Goal: Task Accomplishment & Management: Manage account settings

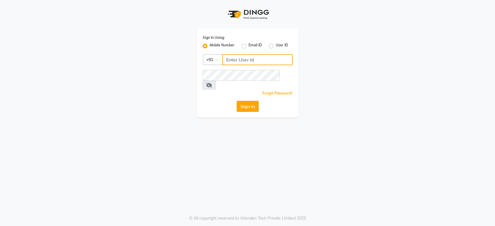
type input "8268937747"
click at [248, 101] on button "Sign In" at bounding box center [248, 106] width 22 height 11
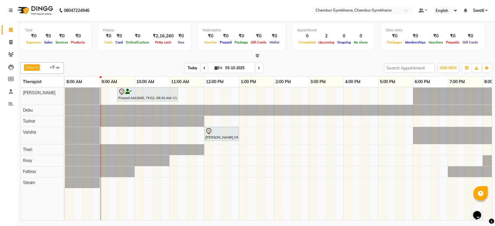
click at [195, 65] on span "Today" at bounding box center [192, 68] width 15 height 9
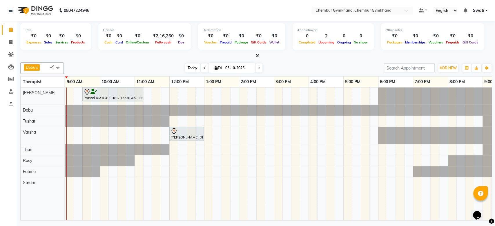
click at [189, 70] on span "Today" at bounding box center [192, 68] width 15 height 9
click at [188, 67] on span "Today" at bounding box center [192, 68] width 15 height 9
click at [192, 64] on span "Today" at bounding box center [192, 68] width 15 height 9
click at [193, 68] on span "Today" at bounding box center [192, 68] width 15 height 9
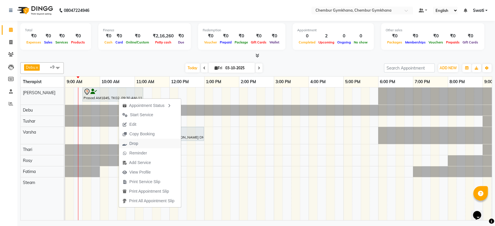
click at [133, 144] on span "Drop" at bounding box center [133, 144] width 9 height 6
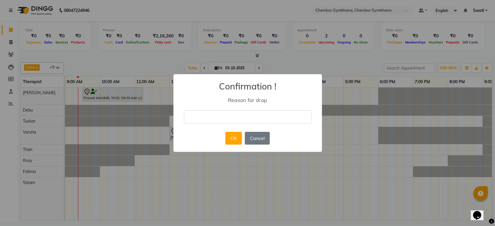
click at [210, 113] on input "text" at bounding box center [248, 117] width 128 height 14
type input "cancel"
click at [231, 133] on button "OK" at bounding box center [233, 138] width 17 height 13
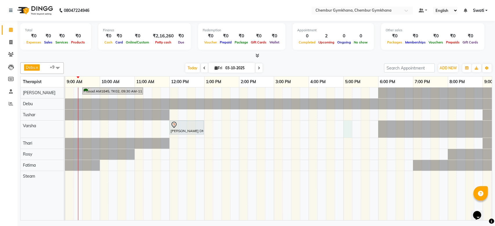
click at [346, 126] on div "Prasad AM1845, TK02, 09:30 AM-11:15 AM, Full Body 90 mins (Aromatherapy/Swedish…" at bounding box center [291, 154] width 522 height 133
select select "91078"
select select "tentative"
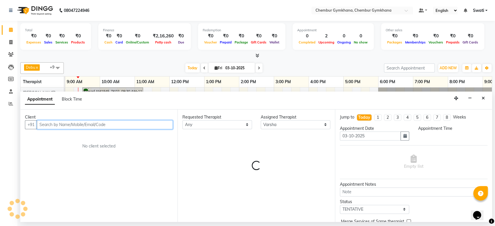
select select "1020"
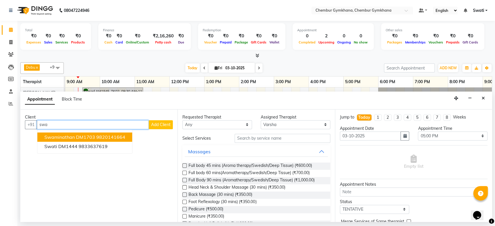
click at [114, 138] on ngb-highlight "9820141664" at bounding box center [110, 137] width 29 height 6
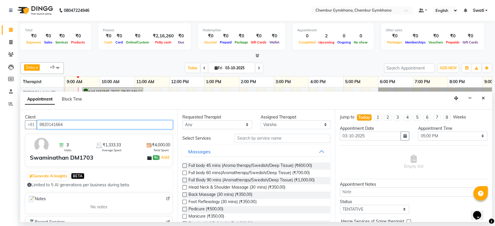
type input "9820141664"
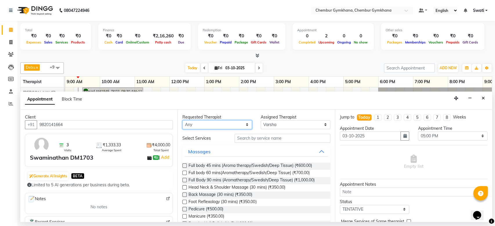
click at [193, 126] on select "Any Debu Fatima Lalfakzuala Raghav Rohan Rohini Rosy Steam Thari Tushar Varsha" at bounding box center [217, 124] width 70 height 9
select select "91078"
click at [182, 120] on select "Any Debu Fatima Lalfakzuala Raghav Rohan Rohini Rosy Steam Thari Tushar Varsha" at bounding box center [217, 124] width 70 height 9
click at [242, 171] on span "Full body 60 mins(Aromatherapy/Swedish/Deep Tissue) (₹700.00)" at bounding box center [249, 173] width 121 height 7
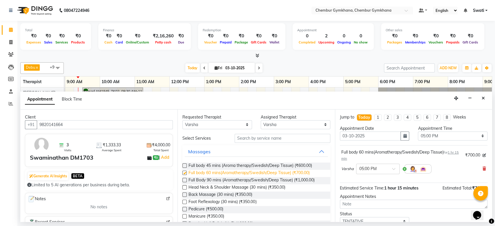
checkbox input "false"
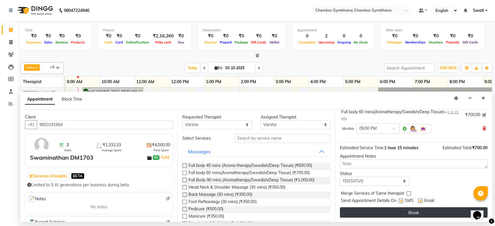
click at [371, 208] on button "Book" at bounding box center [414, 212] width 148 height 10
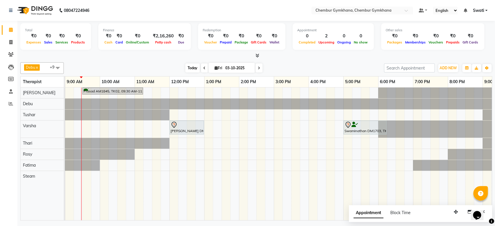
click at [186, 66] on span "Today" at bounding box center [192, 68] width 15 height 9
click at [187, 68] on span "Today" at bounding box center [192, 68] width 15 height 9
click at [193, 66] on span "Today" at bounding box center [192, 68] width 15 height 9
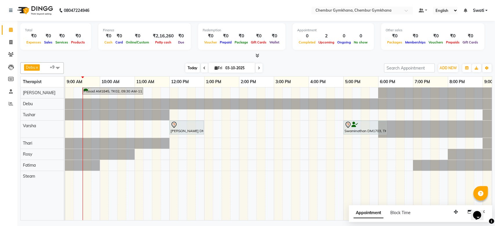
click at [193, 66] on span "Today" at bounding box center [192, 68] width 15 height 9
click at [192, 69] on span "Today" at bounding box center [192, 68] width 15 height 9
click at [194, 68] on span "Today" at bounding box center [192, 68] width 15 height 9
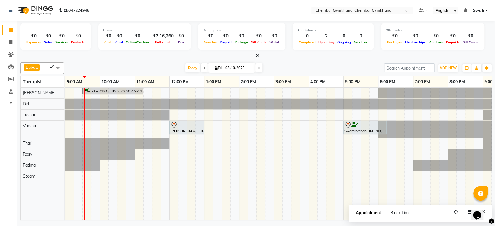
click at [230, 66] on input "03-10-2025" at bounding box center [238, 68] width 29 height 9
select select "10"
select select "2025"
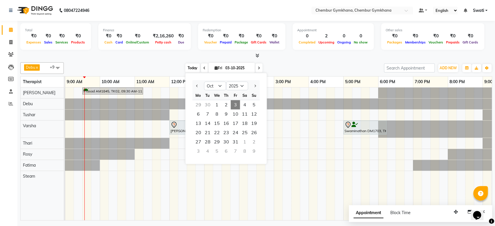
click at [191, 66] on span "Today" at bounding box center [192, 68] width 15 height 9
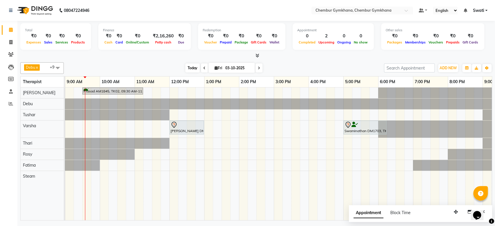
click at [191, 66] on span "Today" at bounding box center [192, 68] width 15 height 9
click at [193, 69] on span "Today" at bounding box center [192, 68] width 15 height 9
click at [195, 66] on span "Today" at bounding box center [192, 68] width 15 height 9
click at [189, 64] on span "Today" at bounding box center [192, 68] width 15 height 9
click at [190, 66] on span "Today" at bounding box center [192, 68] width 15 height 9
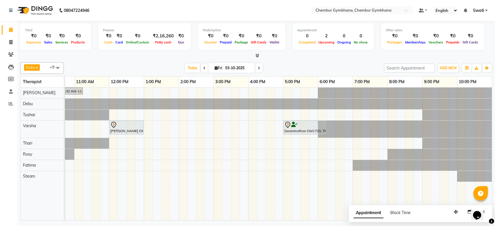
scroll to position [0, 0]
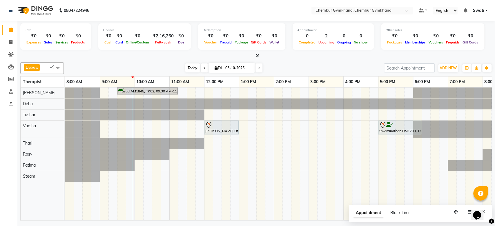
click at [190, 69] on span "Today" at bounding box center [192, 68] width 15 height 9
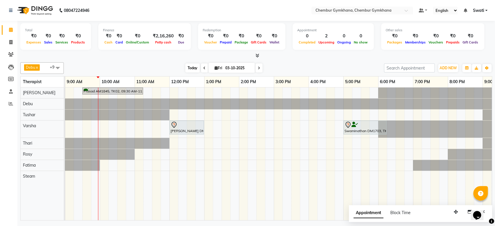
click at [190, 69] on span "Today" at bounding box center [192, 68] width 15 height 9
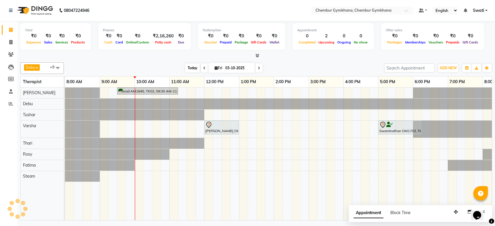
scroll to position [0, 70]
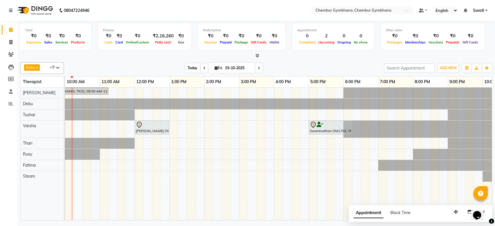
click at [194, 67] on span "Today" at bounding box center [192, 68] width 15 height 9
click at [189, 66] on span "Today" at bounding box center [192, 68] width 15 height 9
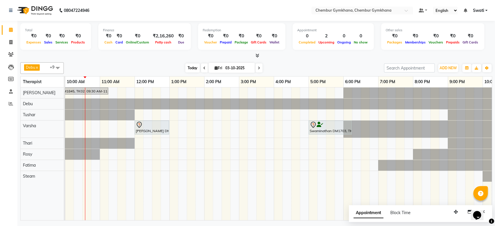
click at [190, 66] on span "Today" at bounding box center [192, 68] width 15 height 9
click at [94, 129] on div "Prasad AM1845, TK02, 09:30 AM-11:15 AM, Full Body 90 mins (Aromatherapy/Swedish…" at bounding box center [256, 154] width 522 height 133
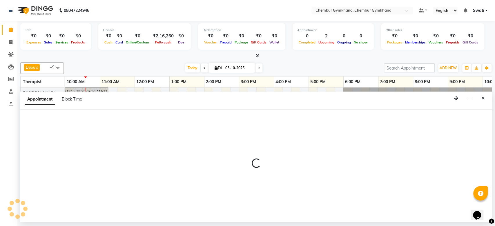
select select "91078"
select select "645"
select select "tentative"
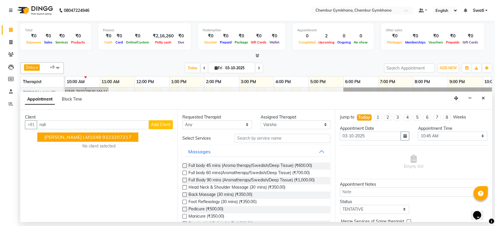
click at [66, 137] on span "[PERSON_NAME] LM1048" at bounding box center [72, 137] width 57 height 6
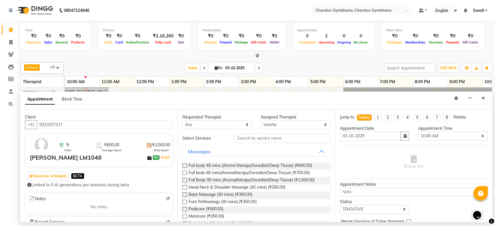
type input "9323207217"
click at [187, 167] on div "Full body 45 mins (Aroma therapy/Swedish/Deep Tissue) (₹600.00)" at bounding box center [256, 166] width 148 height 7
click at [184, 165] on label at bounding box center [184, 166] width 4 height 4
click at [184, 165] on input "checkbox" at bounding box center [184, 166] width 4 height 4
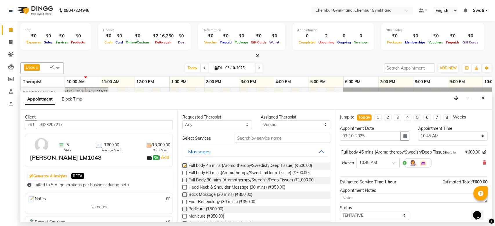
checkbox input "false"
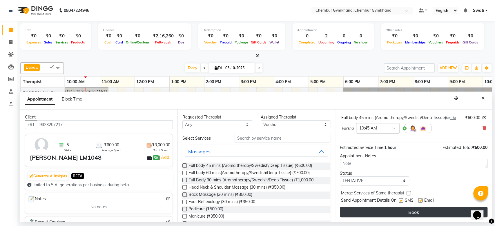
click at [360, 210] on button "Book" at bounding box center [414, 212] width 148 height 10
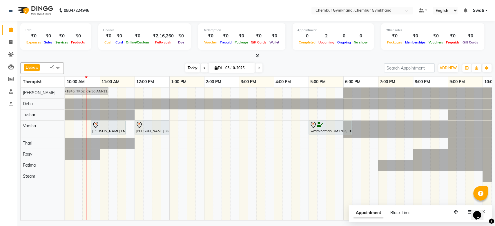
click at [192, 67] on span "Today" at bounding box center [192, 68] width 15 height 9
click at [258, 68] on icon at bounding box center [259, 67] width 2 height 3
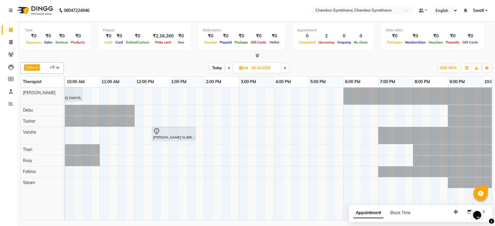
scroll to position [0, 0]
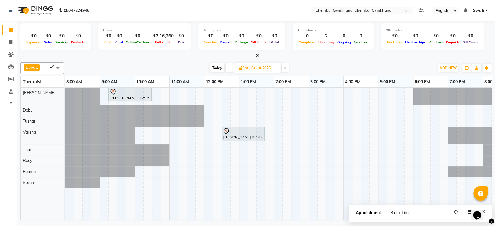
click at [228, 68] on icon at bounding box center [229, 67] width 2 height 3
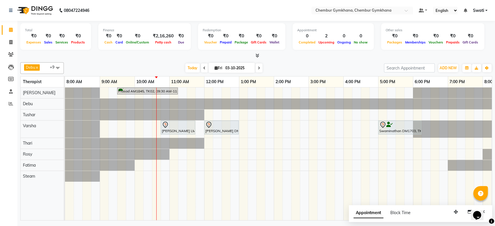
click at [203, 68] on icon at bounding box center [204, 67] width 2 height 3
type input "02-10-2025"
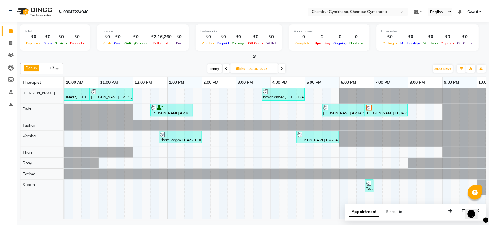
scroll to position [0, 19]
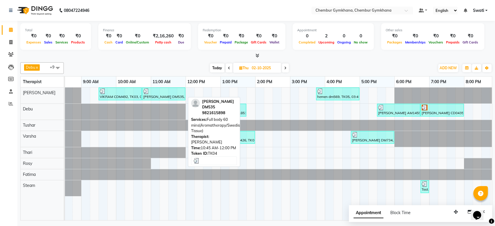
click at [164, 94] on div "Robert DM535, TK04, 10:45 AM-12:00 PM, Full body 60 mins(Aromatherapy/Swedish/D…" at bounding box center [164, 93] width 42 height 11
select select "3"
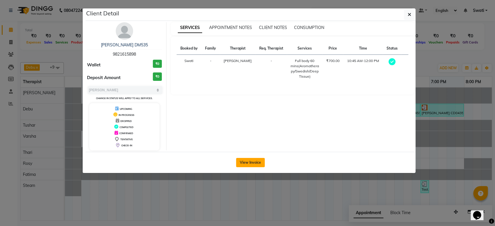
click at [243, 159] on button "View Invoice" at bounding box center [250, 162] width 29 height 9
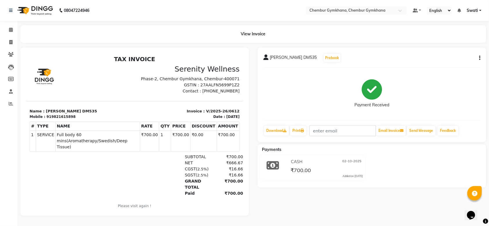
click at [478, 55] on button "button" at bounding box center [478, 58] width 3 height 6
click at [458, 60] on div "Edit Item Staff" at bounding box center [456, 58] width 29 height 7
select select "93354"
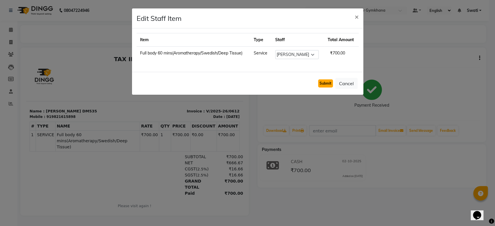
click at [326, 83] on button "Submit" at bounding box center [325, 83] width 15 height 8
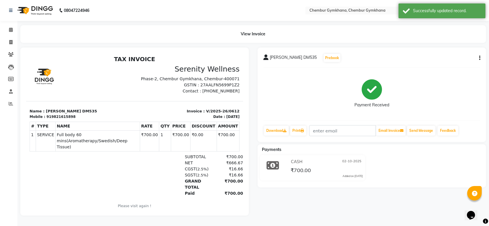
click at [480, 56] on div "Robert DM535 Prebook Payment Received Download Print Email Invoice Send Message…" at bounding box center [372, 95] width 229 height 95
click at [480, 58] on icon "button" at bounding box center [479, 58] width 1 height 0
click at [457, 52] on div "Cancel Invoice" at bounding box center [456, 50] width 29 height 7
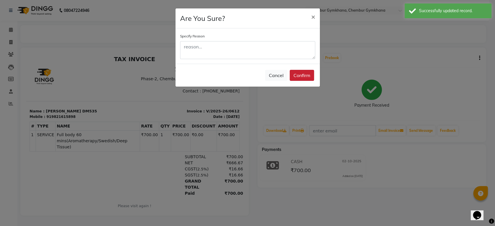
click at [302, 72] on button "Confirm" at bounding box center [302, 75] width 24 height 11
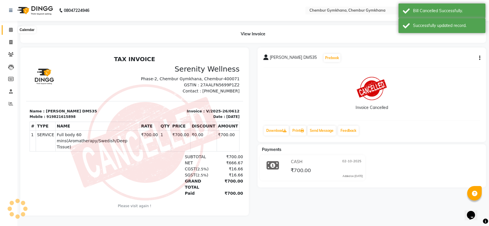
click at [11, 31] on icon at bounding box center [11, 30] width 4 height 4
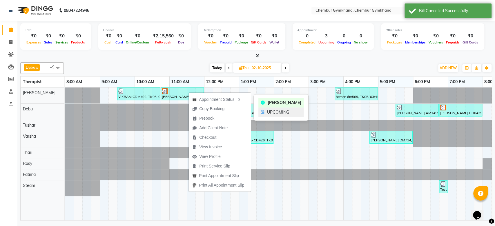
click at [266, 113] on div "UPCOMING" at bounding box center [280, 113] width 45 height 10
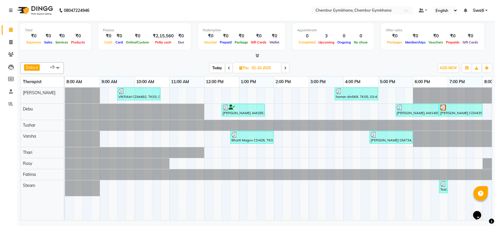
click at [214, 67] on span "Today" at bounding box center [217, 68] width 15 height 9
type input "03-10-2025"
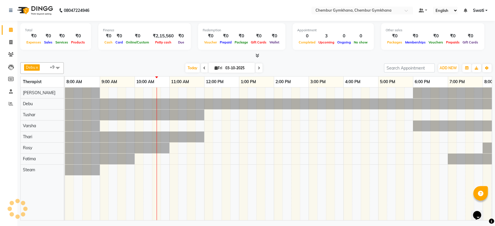
scroll to position [0, 70]
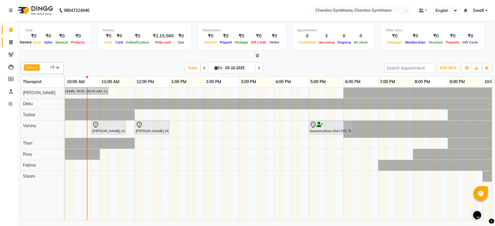
click at [10, 41] on icon at bounding box center [10, 42] width 3 height 4
select select "service"
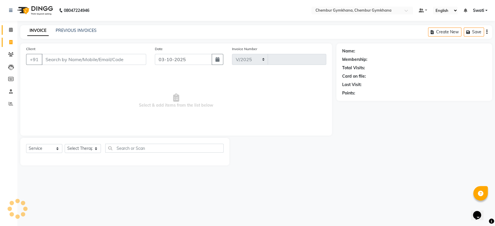
select select "8754"
type input "0621"
click at [11, 32] on span at bounding box center [11, 30] width 10 height 7
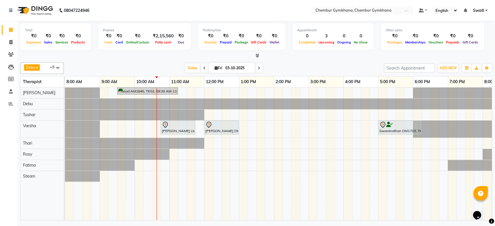
click at [202, 72] on span at bounding box center [204, 68] width 7 height 9
type input "02-10-2025"
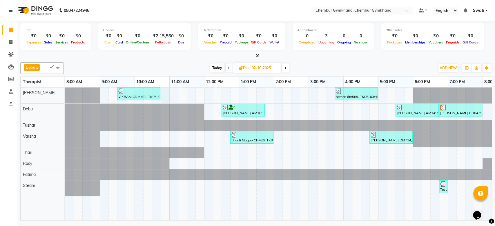
click at [167, 97] on div "VIKRAM CDM492, TK03, 09:30 AM-10:45 AM, Full body 60 mins(Aromatherapy/Swedish/…" at bounding box center [326, 154] width 522 height 133
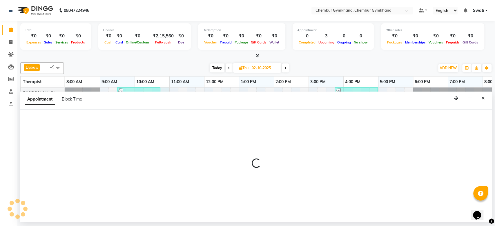
select select "93354"
select select "645"
select select "tentative"
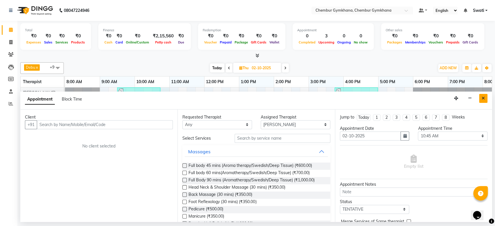
click at [480, 97] on button "Close" at bounding box center [483, 98] width 8 height 9
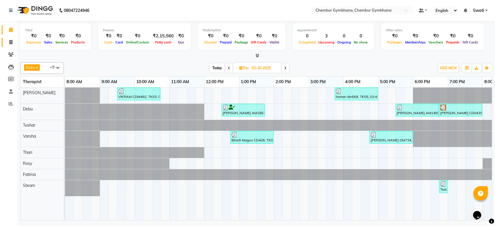
click at [11, 39] on span at bounding box center [11, 42] width 10 height 7
select select "8754"
select select "service"
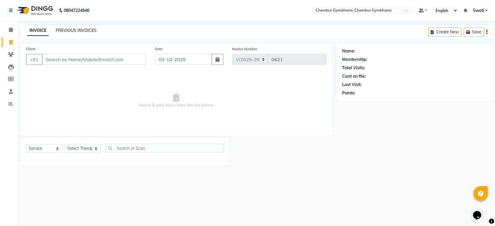
click at [70, 32] on link "PREVIOUS INVOICES" at bounding box center [76, 30] width 41 height 5
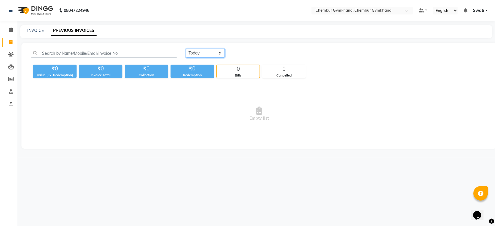
click at [196, 51] on select "Today Yesterday Custom Range" at bounding box center [205, 53] width 39 height 9
select select "yesterday"
click at [186, 49] on select "Today Yesterday Custom Range" at bounding box center [205, 53] width 39 height 9
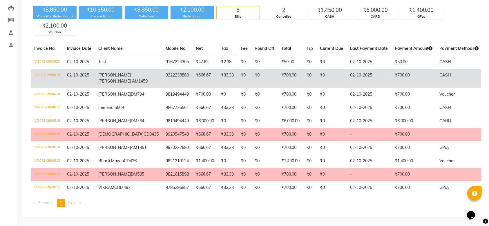
scroll to position [65, 0]
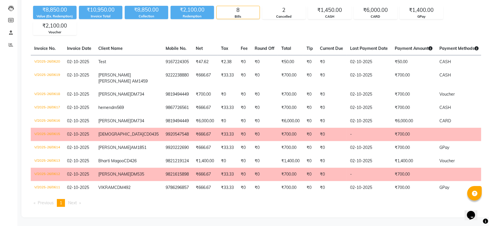
click at [251, 141] on td "₹0" at bounding box center [264, 134] width 27 height 13
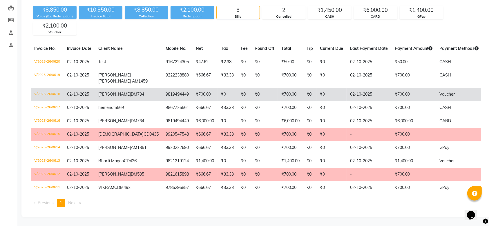
scroll to position [129, 0]
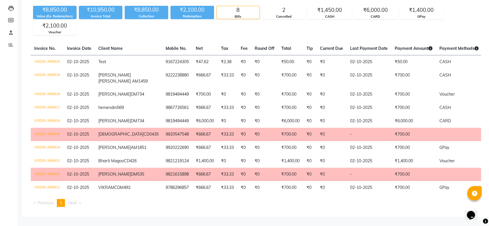
click at [237, 168] on td "₹0" at bounding box center [244, 174] width 14 height 13
click at [218, 168] on td "₹33.33" at bounding box center [228, 174] width 20 height 13
click at [192, 168] on td "₹666.67" at bounding box center [204, 174] width 25 height 13
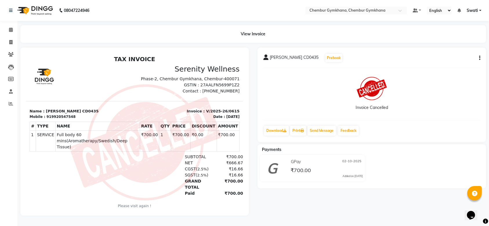
click at [480, 57] on div "Vaibhav CD0435 Prebook Invoice Cancelled Download Print Send Message Feedback" at bounding box center [372, 95] width 229 height 95
click at [480, 57] on div "Robert DM535 Prebook Invoice Cancelled Download Print Send Message Feedback" at bounding box center [372, 95] width 229 height 95
click at [478, 57] on button "button" at bounding box center [478, 58] width 3 height 6
click at [324, 60] on button "Prebook" at bounding box center [332, 58] width 17 height 8
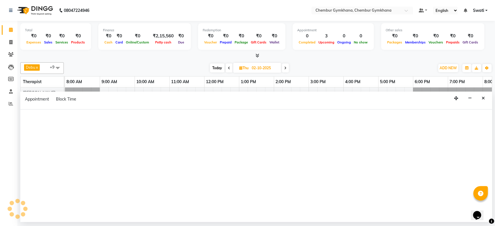
type input "03-10-2025"
select select "93354"
select select "tentative"
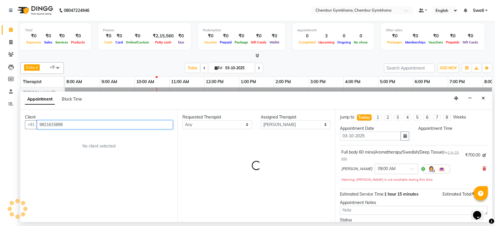
select select "540"
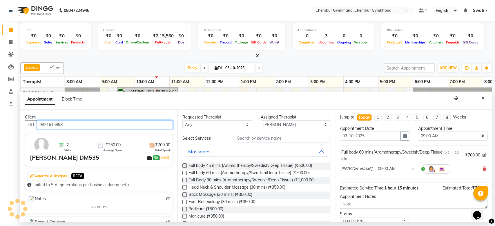
scroll to position [0, 70]
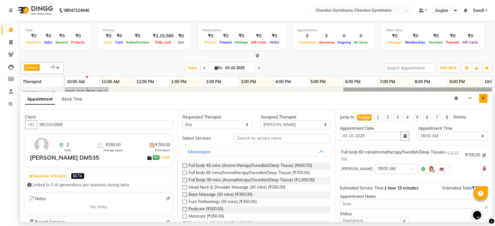
click at [482, 94] on button "Close" at bounding box center [483, 98] width 8 height 9
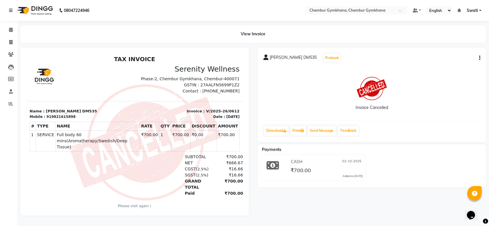
click at [478, 56] on button "button" at bounding box center [478, 58] width 3 height 6
click at [464, 57] on div "Print Settings" at bounding box center [457, 58] width 26 height 7
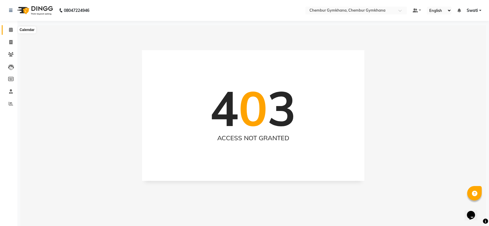
click at [13, 29] on span at bounding box center [11, 30] width 10 height 7
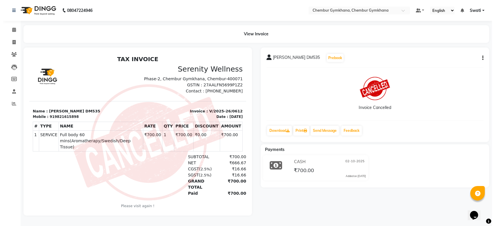
scroll to position [4, 0]
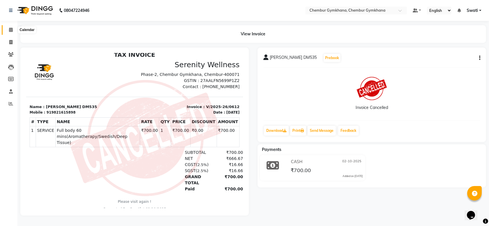
click at [10, 30] on icon at bounding box center [11, 30] width 4 height 4
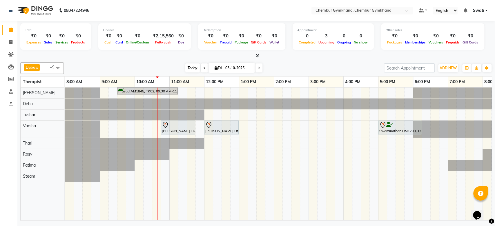
click at [191, 66] on span "Today" at bounding box center [192, 68] width 15 height 9
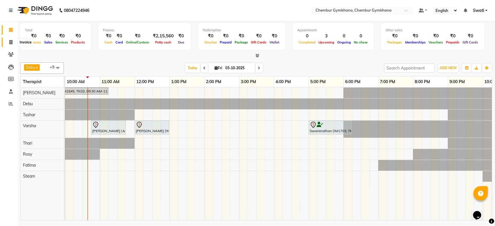
click at [9, 41] on icon at bounding box center [10, 42] width 3 height 4
select select "8754"
select select "service"
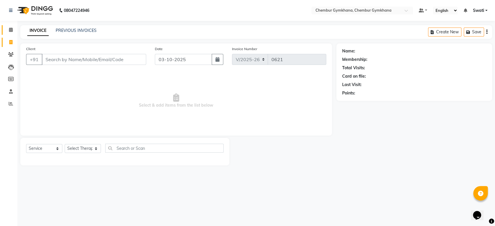
click at [8, 32] on span at bounding box center [11, 30] width 10 height 7
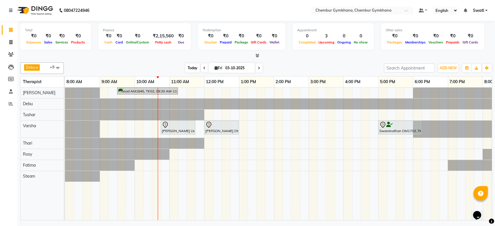
click at [188, 68] on span "Today" at bounding box center [192, 68] width 15 height 9
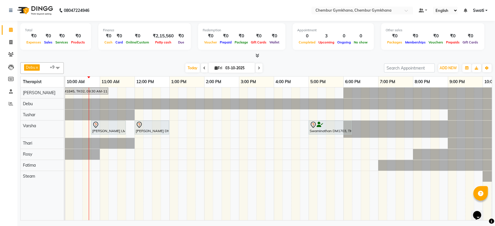
click at [328, 21] on div "Total ₹0 Expenses ₹0 Sales ₹0 Services ₹0 Products Finance ₹0 Cash ₹0 Card ₹0 O…" at bounding box center [256, 40] width 472 height 38
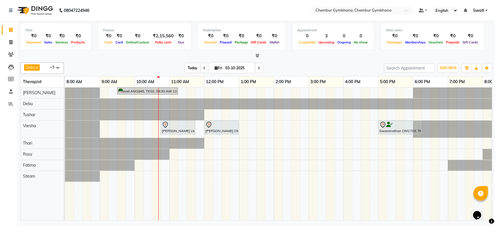
click at [194, 65] on span "Today" at bounding box center [192, 68] width 15 height 9
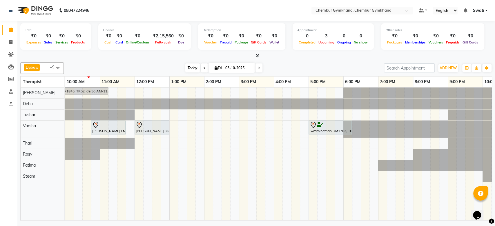
click at [191, 72] on span "Today" at bounding box center [192, 68] width 15 height 9
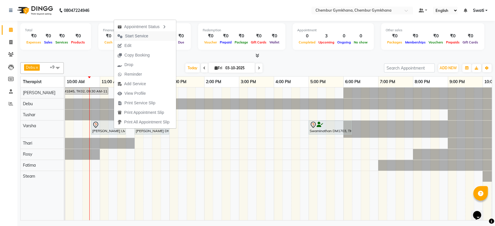
click at [132, 36] on span "Start Service" at bounding box center [136, 36] width 23 height 6
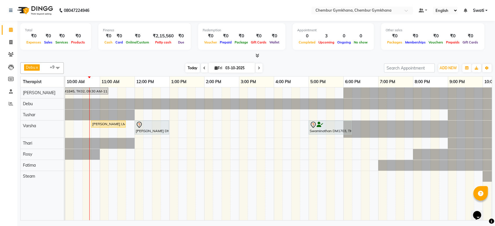
click at [192, 69] on span "Today" at bounding box center [192, 68] width 15 height 9
click at [190, 68] on span "Today" at bounding box center [192, 68] width 15 height 9
click at [185, 68] on span "Today" at bounding box center [192, 68] width 15 height 9
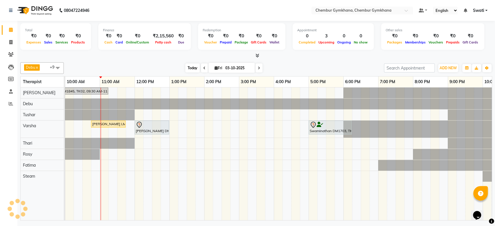
scroll to position [0, 95]
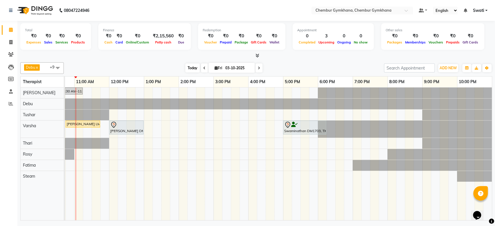
click at [185, 68] on span "Today" at bounding box center [192, 68] width 15 height 9
click at [191, 68] on span "Today" at bounding box center [192, 68] width 15 height 9
click at [188, 67] on span "Today" at bounding box center [192, 68] width 15 height 9
click at [193, 66] on span "Today" at bounding box center [192, 68] width 15 height 9
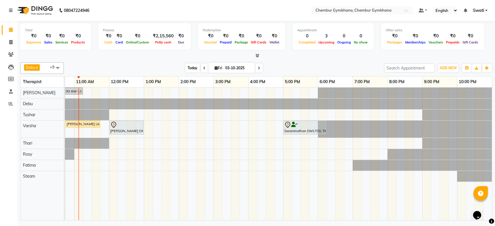
click at [193, 66] on span "Today" at bounding box center [192, 68] width 15 height 9
click at [190, 68] on span "Today" at bounding box center [192, 68] width 15 height 9
click at [191, 66] on span "Today" at bounding box center [192, 68] width 15 height 9
click at [258, 67] on icon at bounding box center [259, 67] width 2 height 3
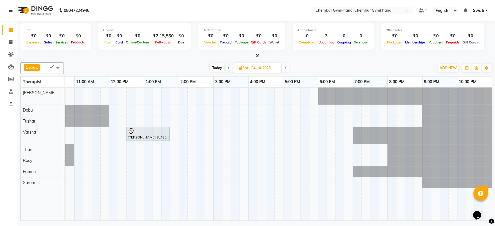
click at [217, 68] on span "Today" at bounding box center [217, 68] width 15 height 9
type input "03-10-2025"
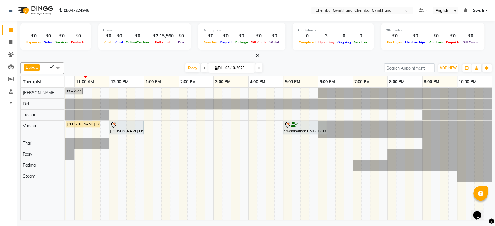
click at [57, 66] on span at bounding box center [58, 67] width 12 height 11
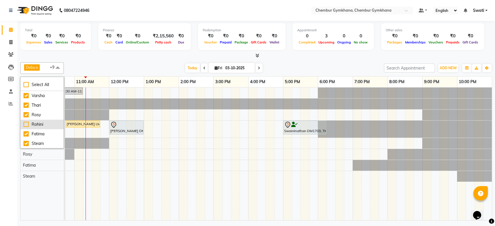
click at [32, 122] on div "Rohini" at bounding box center [41, 125] width 37 height 6
checkbox input "true"
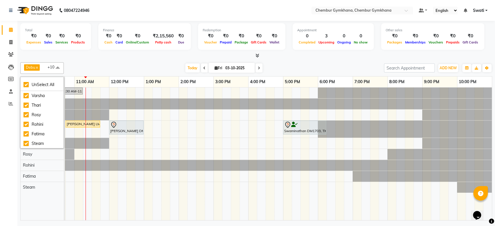
click at [117, 73] on div "Debu x Tushar x Rosy x Fatima x Thari x [PERSON_NAME] x Steam x [PERSON_NAME] x…" at bounding box center [256, 68] width 472 height 12
select select "88850"
select select "tentative"
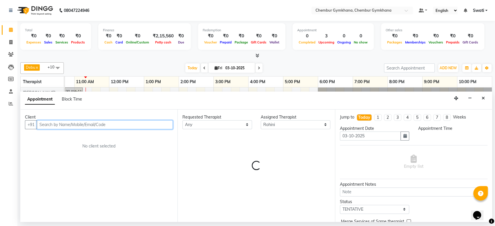
select select "960"
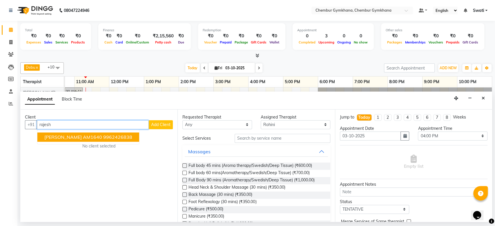
click at [111, 136] on ngb-highlight "9962426838" at bounding box center [117, 137] width 29 height 6
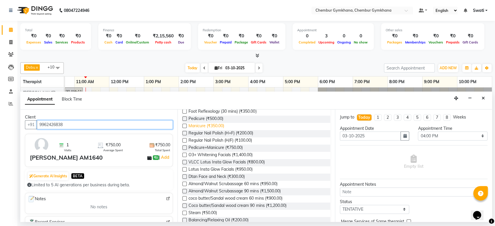
scroll to position [78, 0]
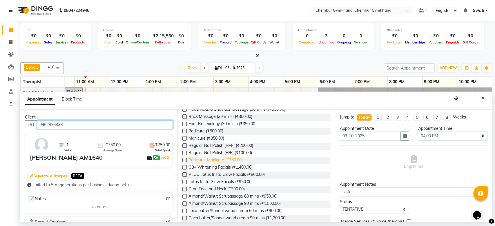
type input "9962426838"
click at [220, 159] on span "Pedicure+Manicure (₹750.00)" at bounding box center [216, 160] width 54 height 7
checkbox input "false"
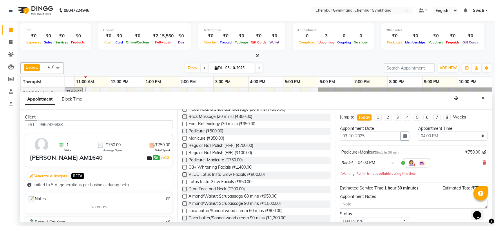
scroll to position [40, 0]
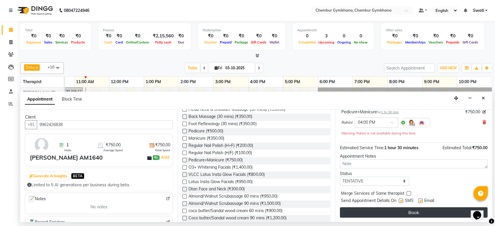
click at [376, 208] on button "Book" at bounding box center [414, 212] width 148 height 10
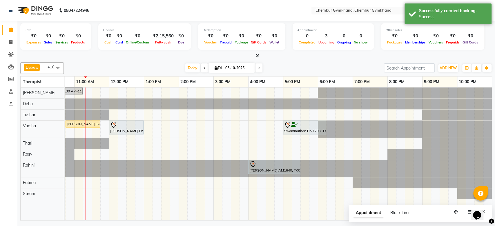
click at [260, 67] on span at bounding box center [259, 68] width 7 height 9
type input "04-10-2025"
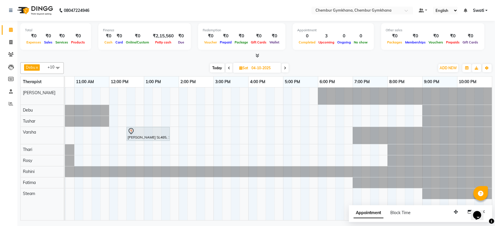
scroll to position [0, 49]
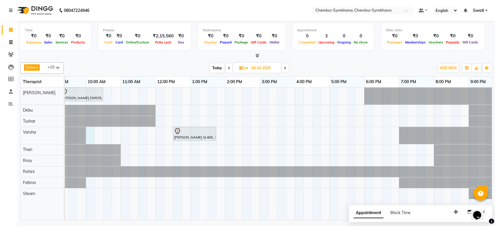
click at [88, 138] on div "[PERSON_NAME] DM535, 09:15 AM-10:30 AM, Full body 60 mins(Aromatherapy/Swedish/…" at bounding box center [277, 154] width 522 height 133
select select "91078"
select select "600"
select select "tentative"
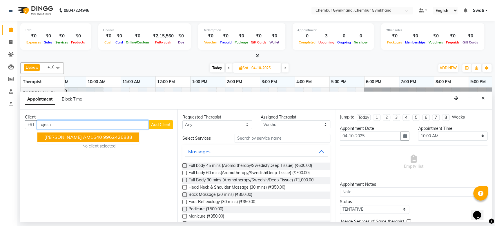
click at [88, 138] on button "[PERSON_NAME] AM1640 9962426838" at bounding box center [88, 137] width 102 height 9
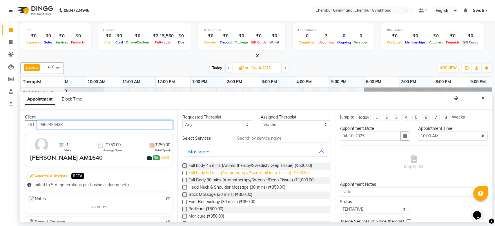
type input "9962426838"
click at [216, 173] on span "Full body 60 mins(Aromatherapy/Swedish/Deep Tissue) (₹700.00)" at bounding box center [249, 173] width 121 height 7
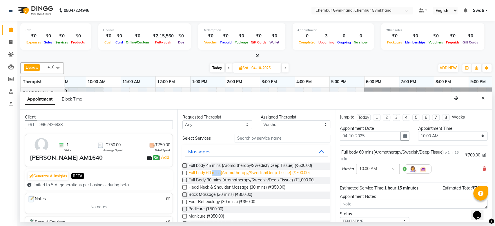
click at [216, 173] on span "Full body 60 mins(Aromatherapy/Swedish/Deep Tissue) (₹700.00)" at bounding box center [249, 173] width 121 height 7
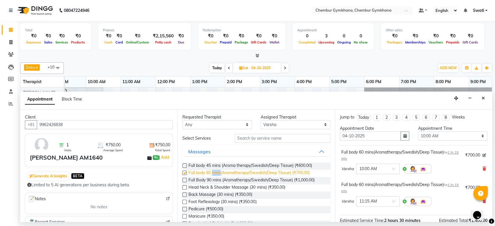
checkbox input "false"
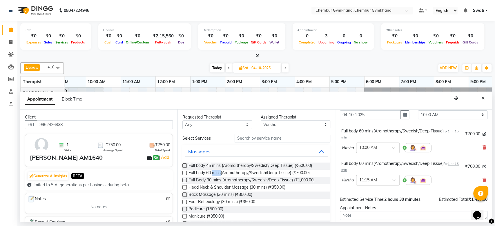
scroll to position [21, 0]
click at [483, 180] on icon at bounding box center [484, 180] width 3 height 4
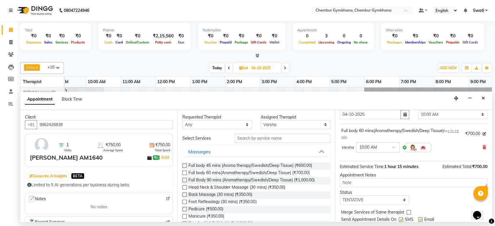
scroll to position [40, 0]
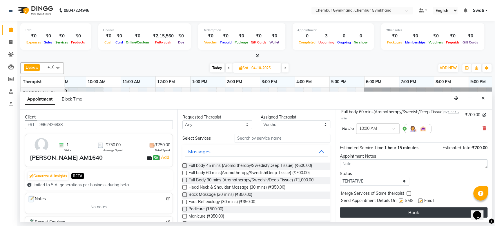
click at [423, 214] on button "Book" at bounding box center [414, 212] width 148 height 10
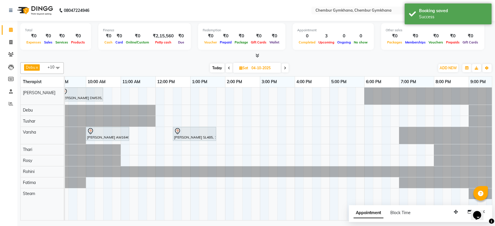
click at [218, 65] on span "Today" at bounding box center [217, 68] width 15 height 9
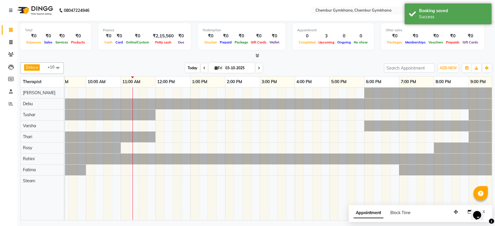
scroll to position [0, 95]
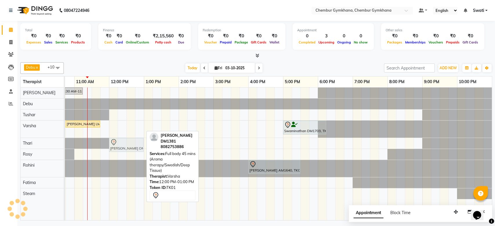
drag, startPoint x: 130, startPoint y: 123, endPoint x: 127, endPoint y: 139, distance: 16.6
click at [127, 139] on tbody "Prasad AM1845, TK02, 09:30 AM-11:15 AM, Full Body 90 mins (Aromatherapy/Swedish…" at bounding box center [231, 144] width 522 height 112
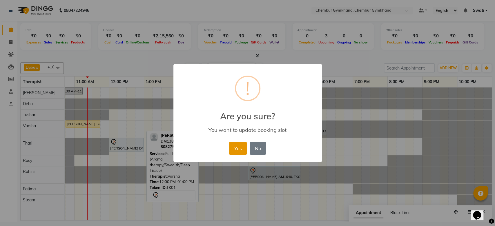
click at [235, 146] on button "Yes" at bounding box center [238, 148] width 18 height 13
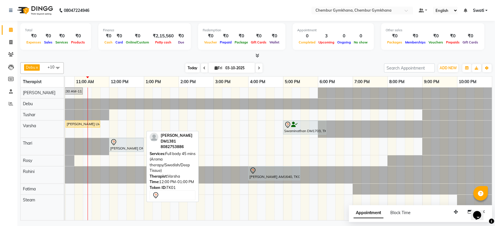
click at [189, 68] on span "Today" at bounding box center [192, 68] width 15 height 9
click at [190, 66] on span "Today" at bounding box center [192, 68] width 15 height 9
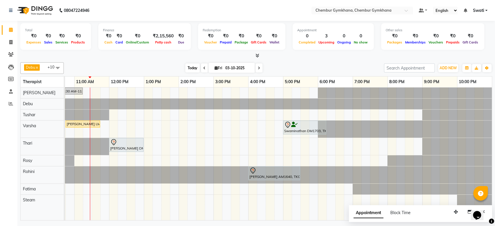
click at [191, 66] on span "Today" at bounding box center [192, 68] width 15 height 9
click at [202, 68] on span at bounding box center [204, 68] width 7 height 9
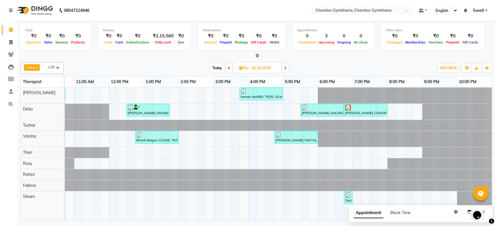
click at [214, 62] on div "Debu x Tushar x Rosy x Fatima x Thari x [PERSON_NAME] x Steam x [PERSON_NAME] x…" at bounding box center [256, 68] width 472 height 12
click at [215, 64] on span "Today" at bounding box center [217, 68] width 15 height 9
type input "03-10-2025"
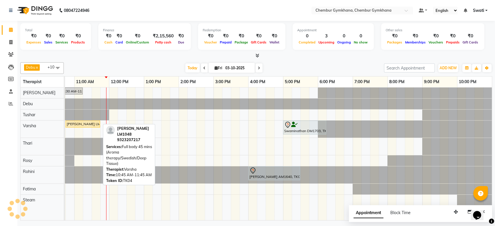
click at [90, 124] on div "[PERSON_NAME] LM1048, TK04, 10:45 AM-11:45 AM, Full body 45 mins (Aroma therapy…" at bounding box center [82, 124] width 33 height 5
click at [88, 122] on div "[PERSON_NAME] LM1048, TK04, 10:45 AM-11:45 AM, Full body 45 mins (Aroma therapy…" at bounding box center [82, 124] width 33 height 5
select select "1"
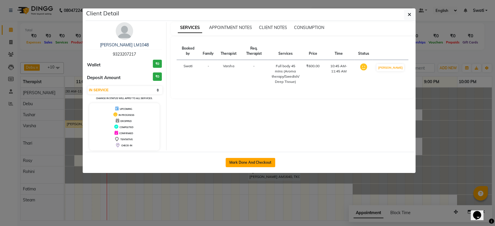
click at [233, 160] on button "Mark Done And Checkout" at bounding box center [251, 162] width 50 height 9
select select "service"
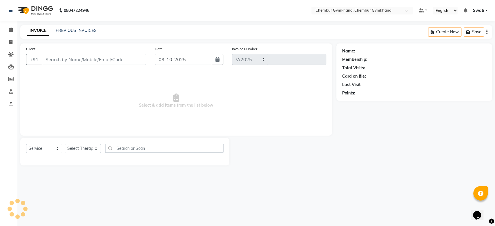
select select "8754"
type input "0621"
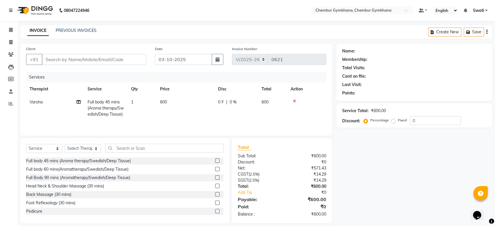
type input "9323207217"
select select "91078"
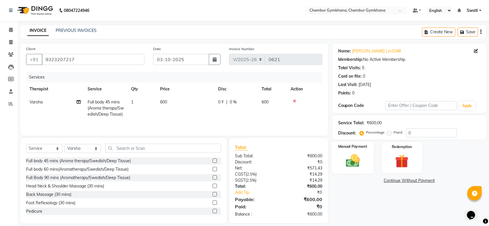
click at [360, 158] on img at bounding box center [352, 161] width 23 height 16
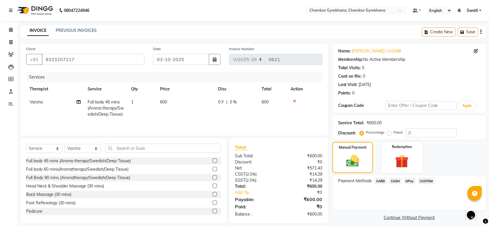
click at [395, 181] on span "CASH" at bounding box center [395, 181] width 12 height 7
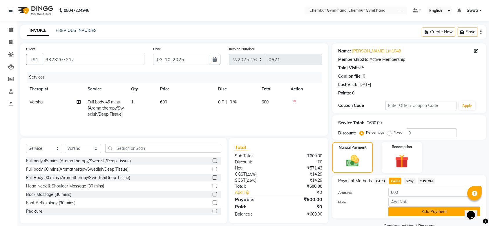
click at [417, 212] on button "Add Payment" at bounding box center [434, 211] width 92 height 9
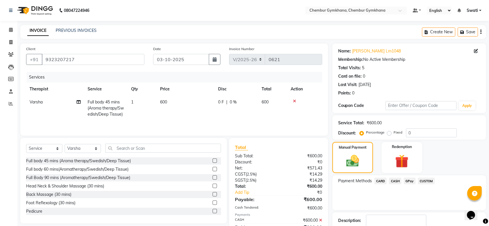
scroll to position [37, 0]
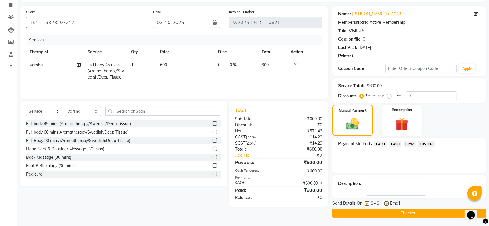
click at [411, 212] on button "Checkout" at bounding box center [409, 213] width 154 height 9
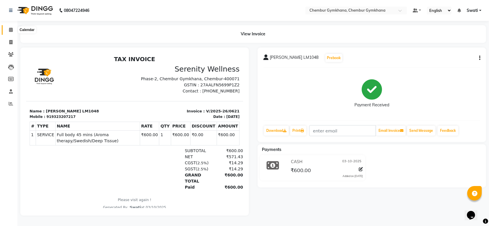
click at [10, 30] on icon at bounding box center [11, 30] width 4 height 4
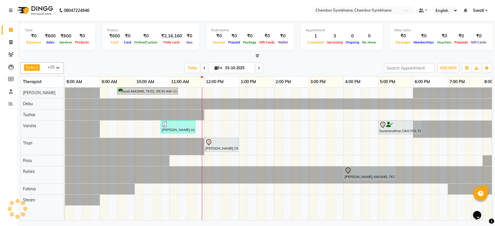
scroll to position [0, 95]
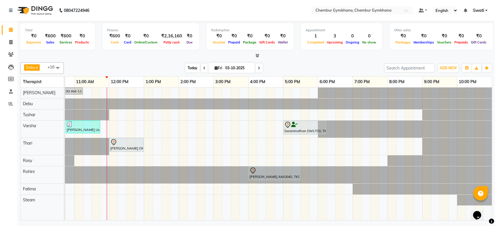
click at [195, 65] on span "Today" at bounding box center [192, 68] width 15 height 9
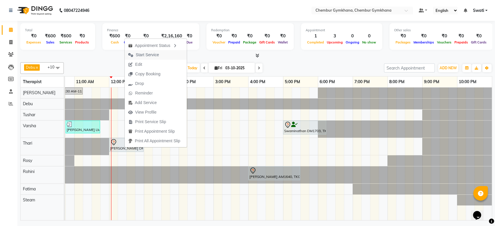
click at [146, 56] on span "Start Service" at bounding box center [147, 55] width 23 height 6
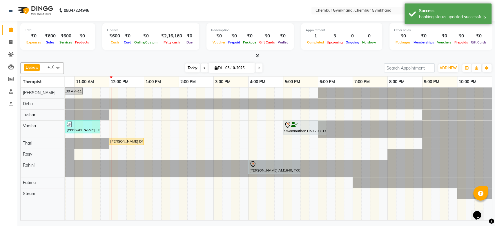
click at [190, 69] on span "Today" at bounding box center [192, 68] width 15 height 9
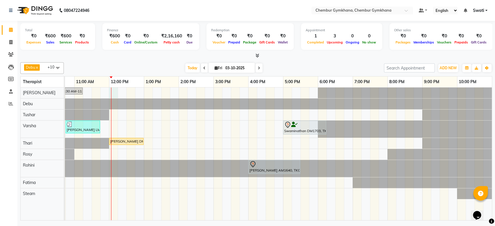
click at [114, 91] on div "Prasad AM1845, TK02, 09:30 AM-11:15 AM, Full Body 90 mins (Aromatherapy/Swedish…" at bounding box center [231, 154] width 522 height 133
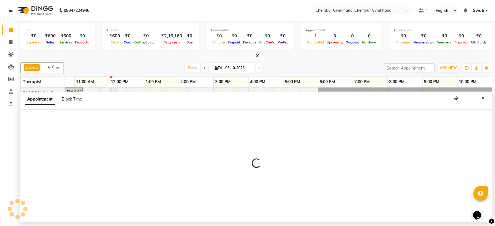
select select "93354"
select select "720"
select select "tentative"
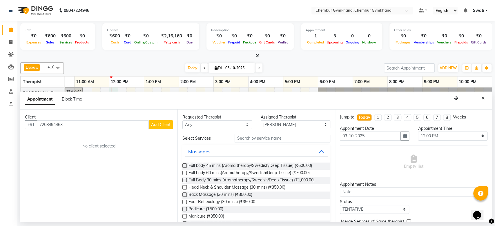
type input "7208494463"
click at [155, 124] on span "Add Client" at bounding box center [160, 124] width 19 height 5
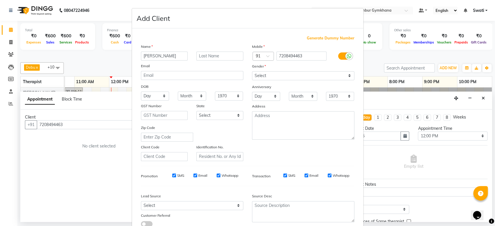
type input "[PERSON_NAME]"
click at [220, 58] on input "text" at bounding box center [219, 56] width 47 height 9
type input "DM1244"
click at [258, 75] on select "Select Male Female Other Prefer Not To Say" at bounding box center [303, 75] width 102 height 9
select select "[DEMOGRAPHIC_DATA]"
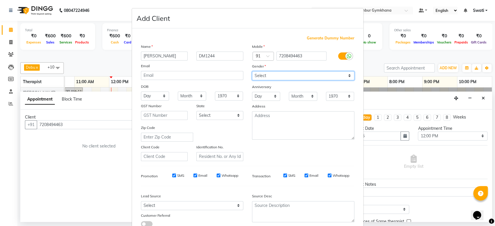
click at [252, 71] on select "Select Male Female Other Prefer Not To Say" at bounding box center [303, 75] width 102 height 9
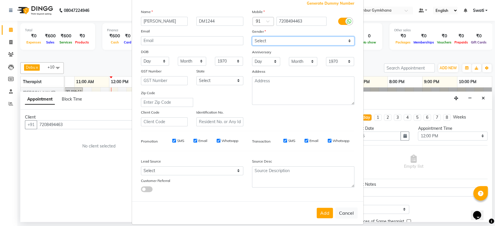
scroll to position [35, 0]
click at [322, 213] on button "Add" at bounding box center [325, 212] width 16 height 10
select select
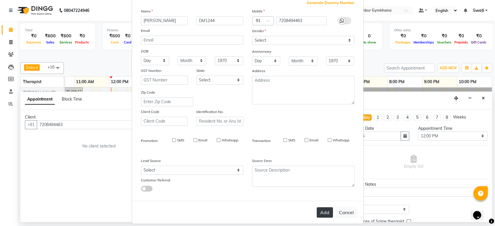
select select
checkbox input "false"
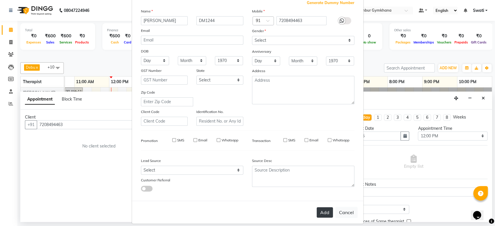
checkbox input "false"
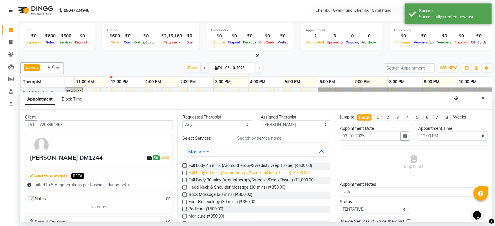
click at [258, 175] on span "Full body 60 mins(Aromatherapy/Swedish/Deep Tissue) (₹700.00)" at bounding box center [249, 173] width 121 height 7
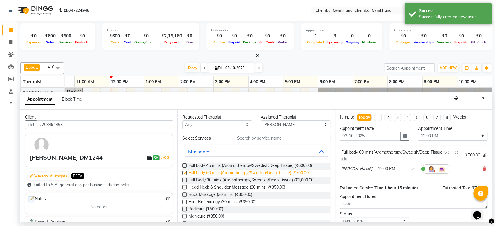
checkbox input "false"
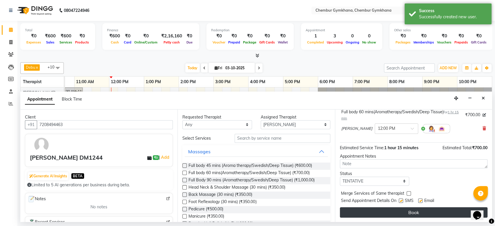
click at [381, 211] on button "Book" at bounding box center [414, 212] width 148 height 10
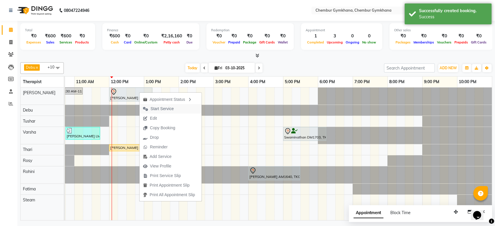
click at [158, 108] on span "Start Service" at bounding box center [162, 109] width 23 height 6
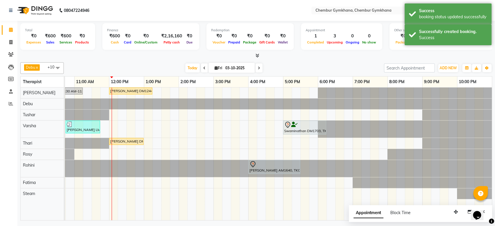
click at [157, 64] on div "Today Fri 03-10-2025" at bounding box center [224, 68] width 314 height 9
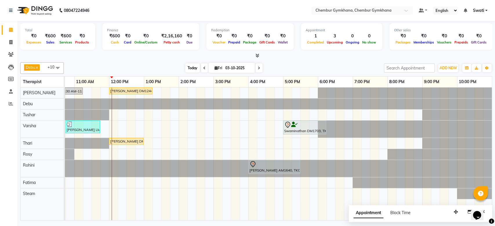
click at [189, 66] on span "Today" at bounding box center [192, 68] width 15 height 9
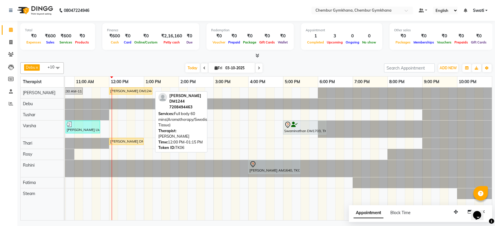
click at [135, 91] on div "[PERSON_NAME] DM1244, TK06, 12:00 PM-01:15 PM, Full body 60 mins(Aromatherapy/S…" at bounding box center [131, 90] width 42 height 5
select select "1"
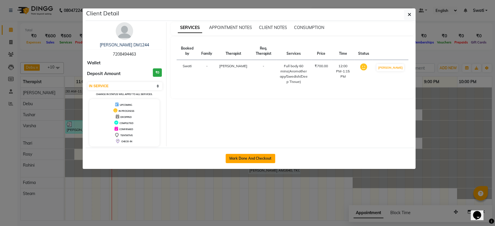
click at [240, 155] on button "Mark Done And Checkout" at bounding box center [251, 158] width 50 height 9
select select "8754"
select select "service"
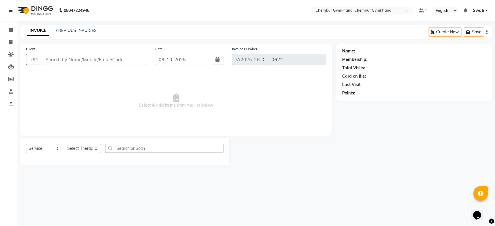
type input "7208494463"
select select "93354"
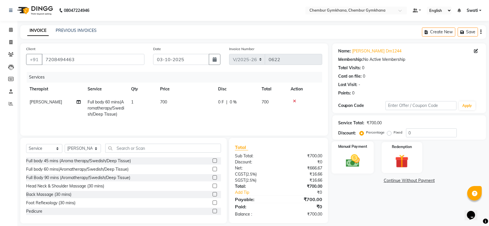
click at [361, 162] on img at bounding box center [352, 161] width 23 height 16
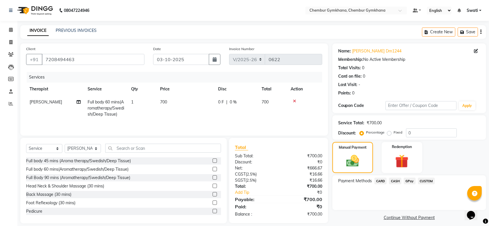
click at [407, 182] on span "GPay" at bounding box center [410, 181] width 12 height 7
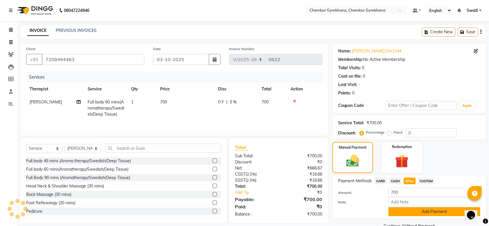
click at [426, 210] on button "Add Payment" at bounding box center [434, 211] width 92 height 9
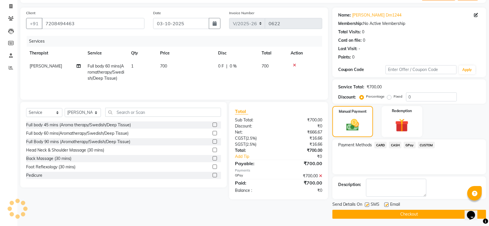
scroll to position [37, 0]
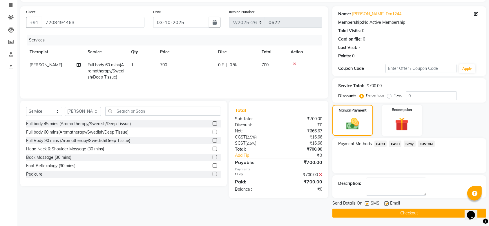
click at [408, 213] on button "Checkout" at bounding box center [409, 213] width 154 height 9
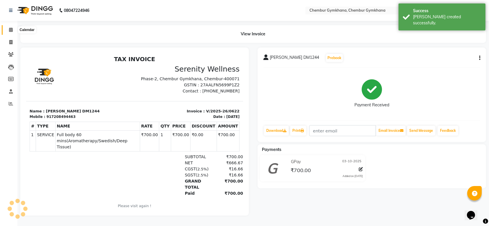
click at [9, 28] on icon at bounding box center [11, 30] width 4 height 4
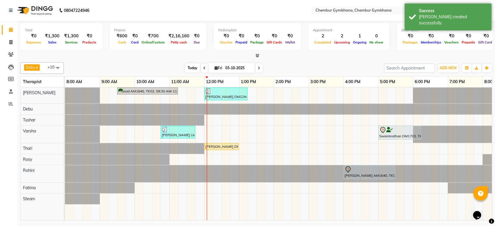
click at [188, 71] on span "Today" at bounding box center [192, 68] width 15 height 9
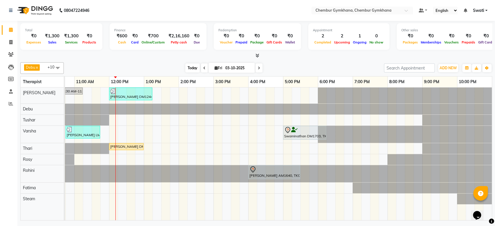
click at [193, 68] on span "Today" at bounding box center [192, 68] width 15 height 9
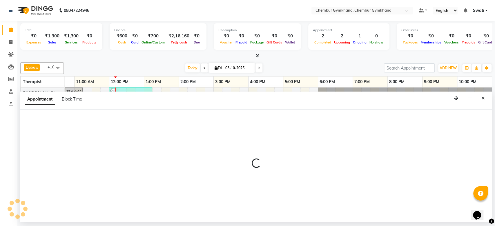
select select "88850"
select select "780"
select select "tentative"
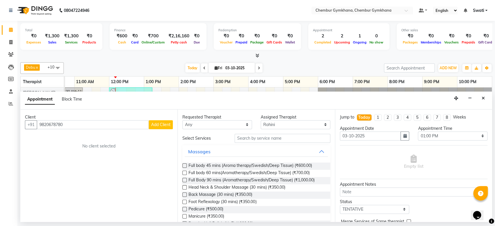
type input "9820678780"
click at [160, 122] on span "Add Client" at bounding box center [160, 124] width 19 height 5
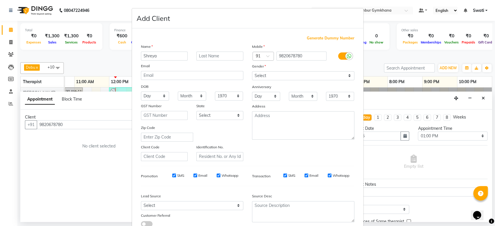
type input "Shreya"
click at [201, 57] on input "text" at bounding box center [219, 56] width 47 height 9
type input "DM1373"
click at [270, 74] on select "Select Male Female Other Prefer Not To Say" at bounding box center [303, 75] width 102 height 9
select select "female"
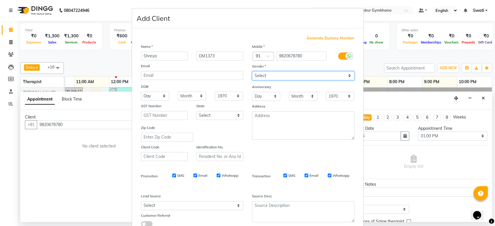
click at [252, 71] on select "Select Male Female Other Prefer Not To Say" at bounding box center [303, 75] width 102 height 9
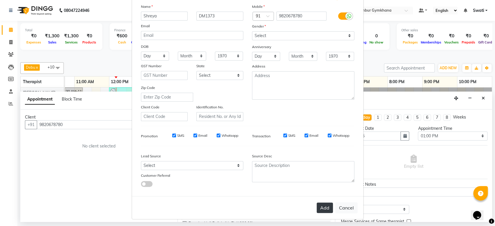
click at [317, 210] on button "Add" at bounding box center [325, 208] width 16 height 10
select select
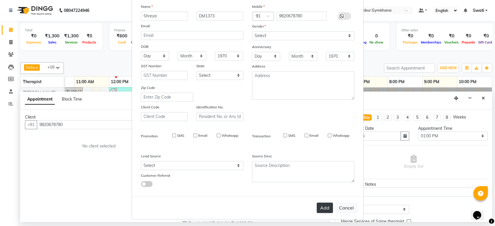
select select
checkbox input "false"
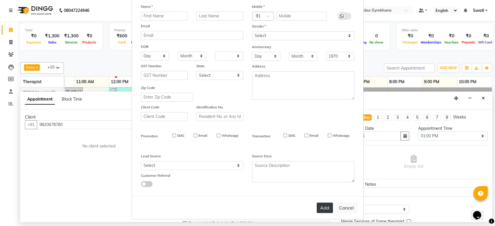
checkbox input "false"
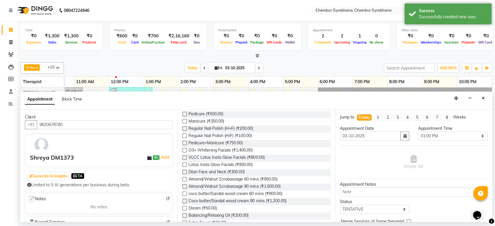
scroll to position [95, 0]
click at [227, 141] on span "Pedicure+Manicure (₹750.00)" at bounding box center [216, 143] width 54 height 7
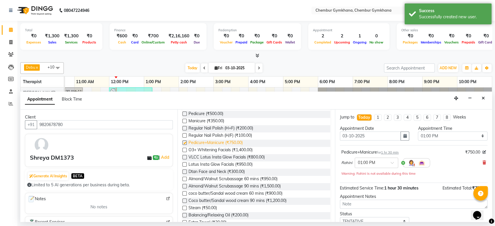
checkbox input "false"
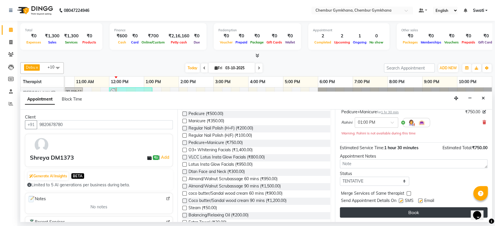
click at [368, 214] on button "Book" at bounding box center [414, 212] width 148 height 10
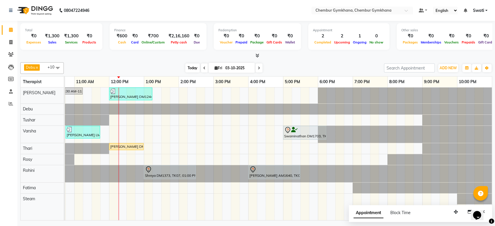
click at [191, 68] on span "Today" at bounding box center [192, 68] width 15 height 9
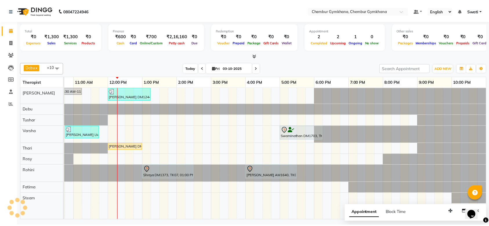
scroll to position [0, 95]
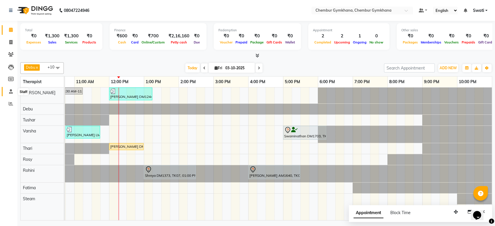
click at [12, 91] on icon at bounding box center [11, 91] width 4 height 4
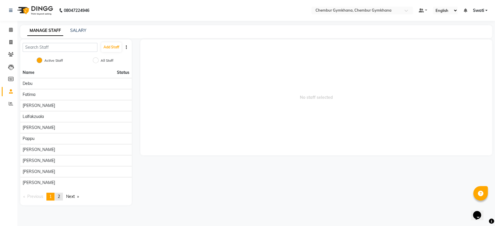
click at [63, 196] on link "page 2" at bounding box center [59, 197] width 8 height 8
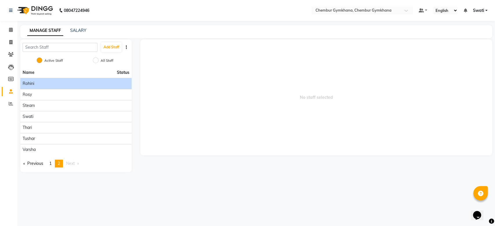
click at [61, 87] on li "Rohini" at bounding box center [75, 83] width 111 height 11
click at [45, 85] on div "Rohini" at bounding box center [76, 84] width 107 height 6
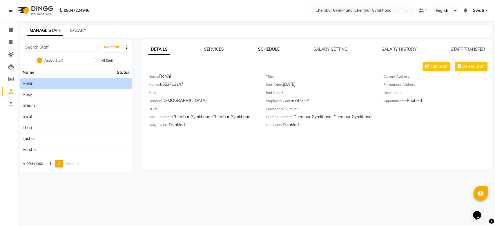
click at [263, 48] on link "SCHEDULE" at bounding box center [268, 49] width 21 height 5
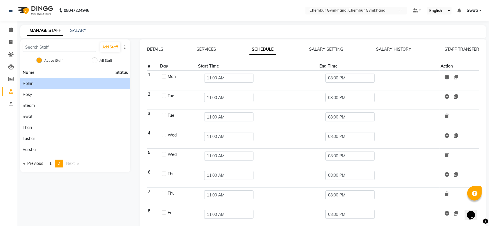
click at [163, 77] on label at bounding box center [164, 76] width 4 height 4
click at [163, 77] on input "checkbox" at bounding box center [164, 76] width 4 height 4
checkbox input "true"
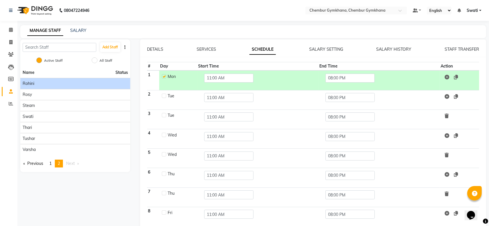
click at [165, 95] on label at bounding box center [164, 96] width 4 height 4
click at [165, 95] on input "checkbox" at bounding box center [164, 96] width 4 height 4
checkbox input "true"
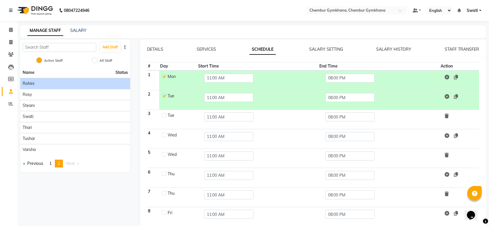
click at [165, 116] on label at bounding box center [164, 115] width 4 height 4
click at [165, 116] on input "checkbox" at bounding box center [164, 115] width 4 height 4
checkbox input "true"
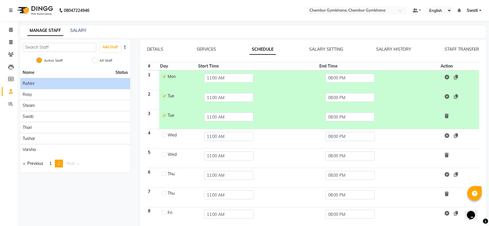
click at [165, 137] on label at bounding box center [164, 135] width 4 height 4
click at [165, 137] on input "checkbox" at bounding box center [164, 135] width 4 height 4
checkbox input "true"
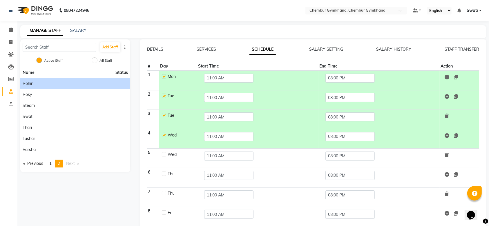
click at [164, 155] on label at bounding box center [164, 154] width 4 height 4
click at [164, 155] on input "checkbox" at bounding box center [164, 154] width 4 height 4
checkbox input "true"
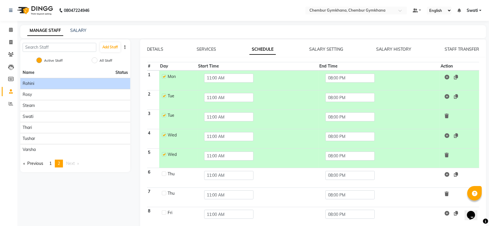
click at [165, 173] on label at bounding box center [164, 174] width 4 height 4
click at [165, 173] on input "checkbox" at bounding box center [164, 174] width 4 height 4
checkbox input "true"
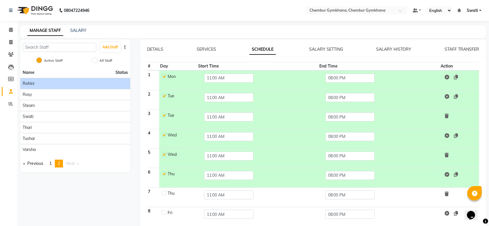
click at [164, 194] on label at bounding box center [164, 193] width 4 height 4
click at [164, 194] on input "checkbox" at bounding box center [164, 193] width 4 height 4
checkbox input "true"
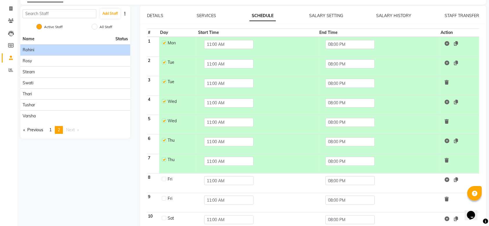
scroll to position [36, 0]
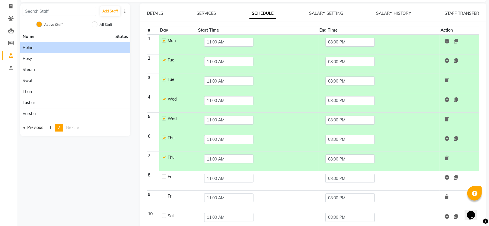
click at [165, 175] on label at bounding box center [164, 177] width 4 height 4
click at [165, 175] on input "checkbox" at bounding box center [164, 177] width 4 height 4
checkbox input "true"
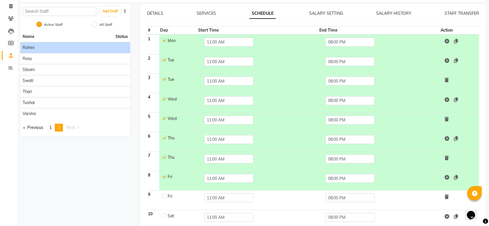
click at [448, 120] on icon at bounding box center [447, 119] width 4 height 5
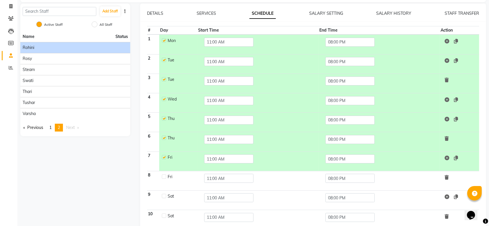
click at [447, 79] on icon at bounding box center [447, 80] width 4 height 5
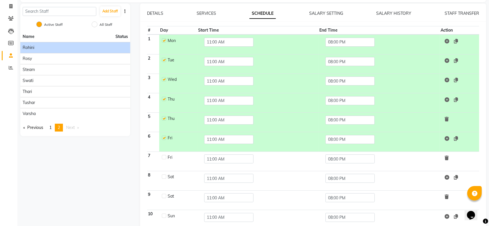
click at [446, 117] on icon at bounding box center [447, 119] width 4 height 5
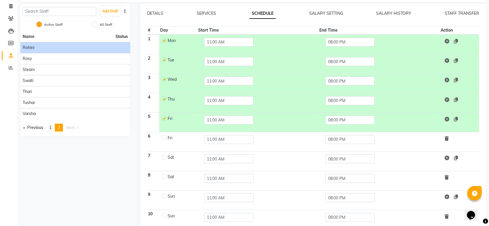
click at [447, 137] on icon at bounding box center [447, 138] width 4 height 5
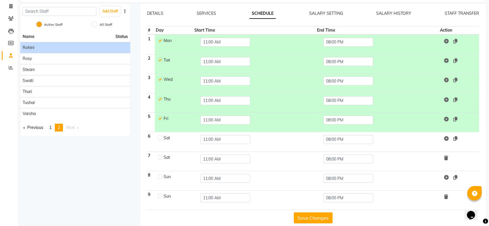
click at [446, 159] on icon at bounding box center [446, 158] width 4 height 5
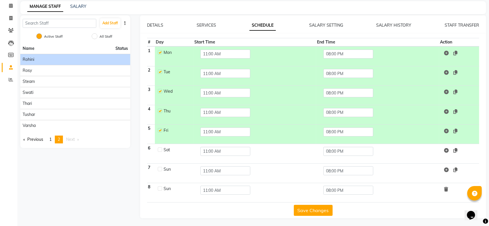
click at [447, 188] on icon at bounding box center [446, 189] width 4 height 5
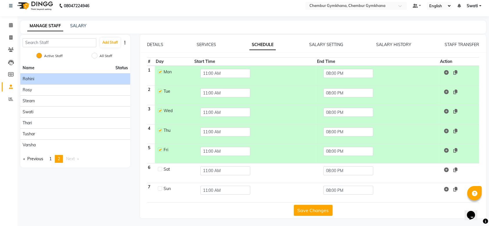
click at [161, 168] on label at bounding box center [160, 169] width 4 height 4
click at [161, 168] on input "checkbox" at bounding box center [160, 169] width 4 height 4
checkbox input "true"
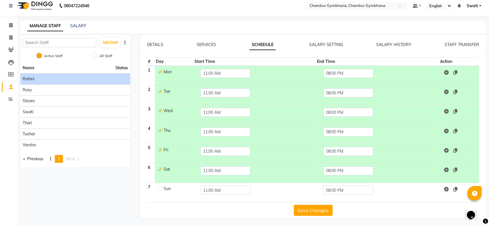
click at [158, 191] on div at bounding box center [160, 189] width 4 height 6
click at [159, 188] on label at bounding box center [160, 189] width 4 height 4
click at [159, 188] on input "checkbox" at bounding box center [160, 189] width 4 height 4
checkbox input "true"
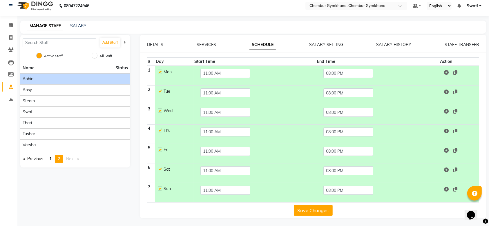
click at [303, 207] on button "Save Changes" at bounding box center [313, 210] width 39 height 11
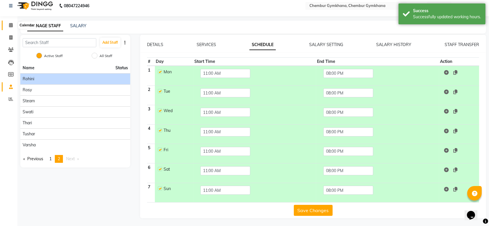
click at [12, 25] on icon at bounding box center [11, 25] width 4 height 4
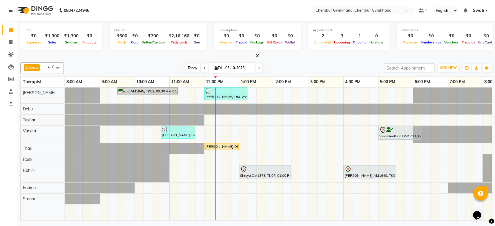
click at [185, 67] on span "Today" at bounding box center [192, 68] width 15 height 9
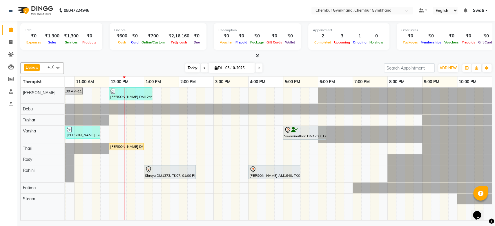
click at [191, 66] on span "Today" at bounding box center [192, 68] width 15 height 9
click at [193, 73] on div "Debu x Tushar x Rosy x Fatima x Thari x [PERSON_NAME] x Steam x [PERSON_NAME] x…" at bounding box center [256, 68] width 472 height 12
click at [190, 64] on span "Today" at bounding box center [192, 68] width 15 height 9
click at [191, 66] on span "Today" at bounding box center [192, 68] width 15 height 9
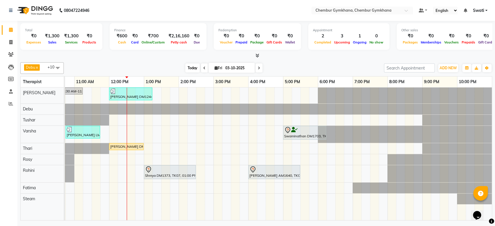
click at [190, 69] on span "Today" at bounding box center [192, 68] width 15 height 9
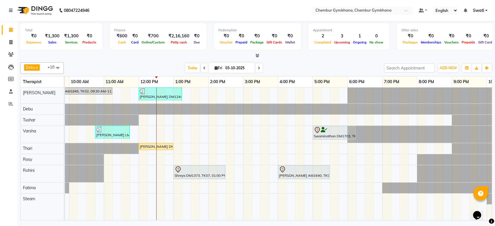
scroll to position [0, 34]
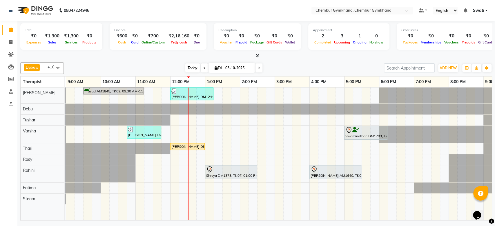
click at [191, 66] on span "Today" at bounding box center [192, 68] width 15 height 9
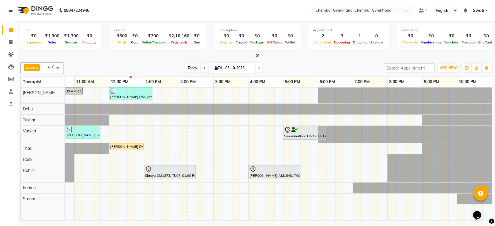
click at [191, 68] on span "Today" at bounding box center [192, 68] width 15 height 9
click at [185, 68] on span "Today" at bounding box center [192, 68] width 15 height 9
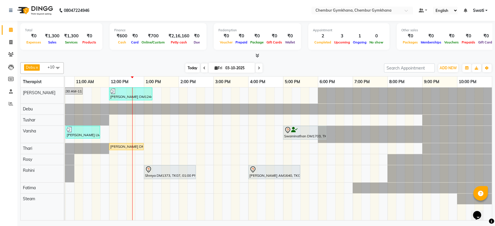
click at [192, 70] on span "Today" at bounding box center [192, 68] width 15 height 9
click at [190, 66] on span "Today" at bounding box center [192, 68] width 15 height 9
click at [195, 64] on span "Today" at bounding box center [192, 68] width 15 height 9
click at [189, 62] on div "Debu x Tushar x Rosy x Fatima x Thari x [PERSON_NAME] x Steam x [PERSON_NAME] x…" at bounding box center [256, 68] width 472 height 12
click at [189, 64] on span "Today" at bounding box center [192, 68] width 15 height 9
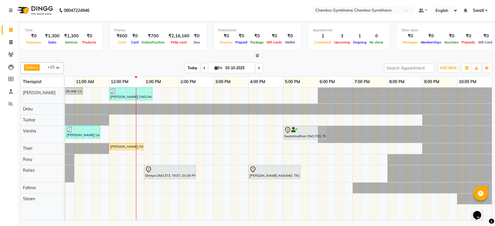
click at [190, 65] on span "Today" at bounding box center [192, 68] width 15 height 9
click at [252, 120] on div "Prasad AM1845, TK02, 09:30 AM-11:15 AM, Full Body 90 mins (Aromatherapy/Swedish…" at bounding box center [231, 154] width 522 height 133
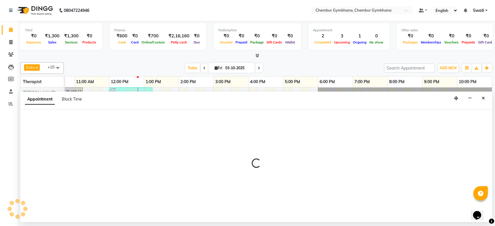
select select "88851"
select select "960"
select select "tentative"
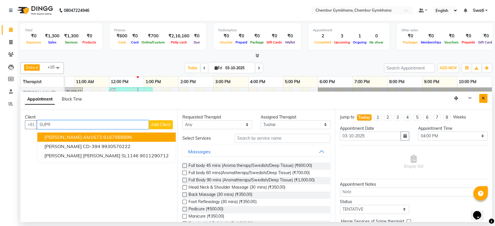
type input "SUPR"
click at [480, 100] on button "Close" at bounding box center [483, 98] width 8 height 9
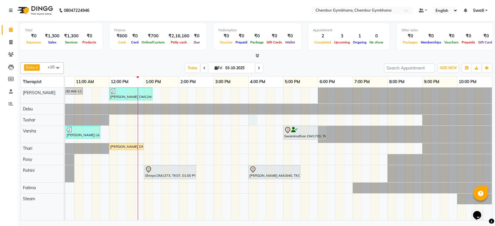
click at [252, 122] on div "Prasad AM1845, TK02, 09:30 AM-11:15 AM, Full Body 90 mins (Aromatherapy/Swedish…" at bounding box center [231, 154] width 522 height 133
select select "88851"
select select "tentative"
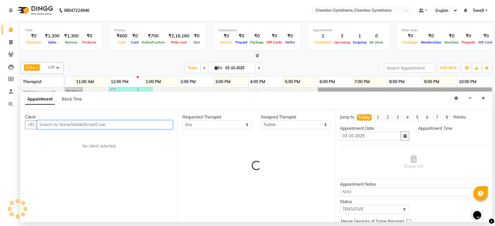
select select "960"
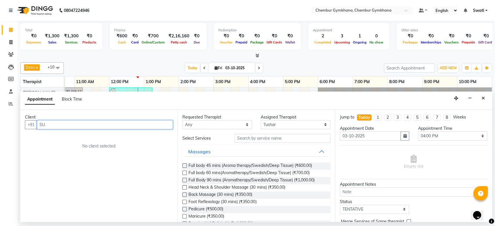
type input "S"
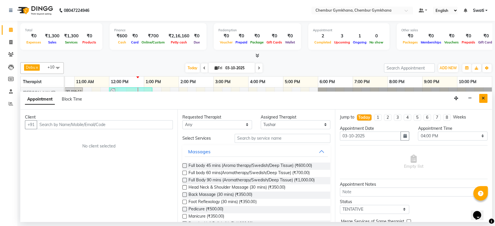
click at [483, 96] on icon "Close" at bounding box center [483, 98] width 3 height 4
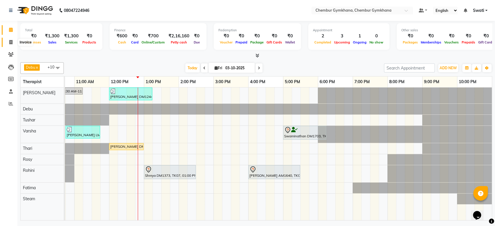
click at [11, 41] on icon at bounding box center [10, 42] width 3 height 4
select select "8754"
select select "service"
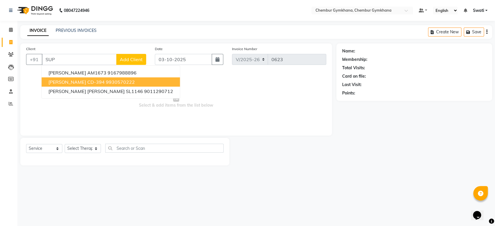
click at [62, 81] on span "[PERSON_NAME] CD-394" at bounding box center [76, 82] width 56 height 6
type input "9930570222"
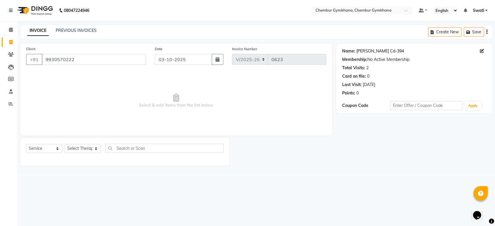
click at [360, 53] on link "Supreet Makkar Cd-394" at bounding box center [381, 51] width 48 height 6
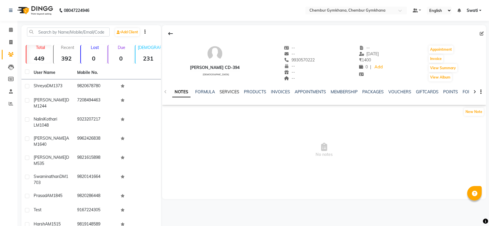
click at [233, 91] on link "SERVICES" at bounding box center [230, 91] width 20 height 5
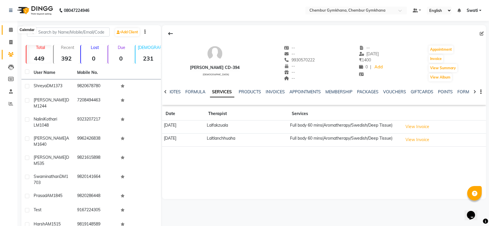
click at [13, 28] on span at bounding box center [11, 30] width 10 height 7
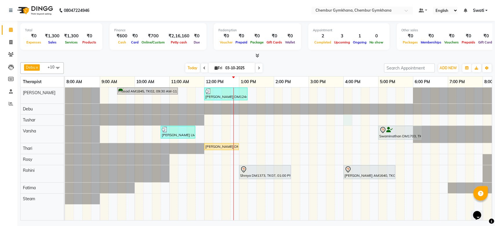
click at [346, 119] on div "Prasad AM1845, TK02, 09:30 AM-11:15 AM, Full Body 90 mins (Aromatherapy/Swedish…" at bounding box center [326, 154] width 522 height 133
select select "88851"
select select "tentative"
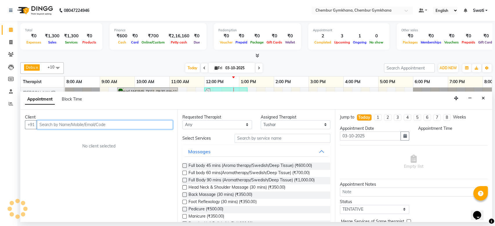
select select "960"
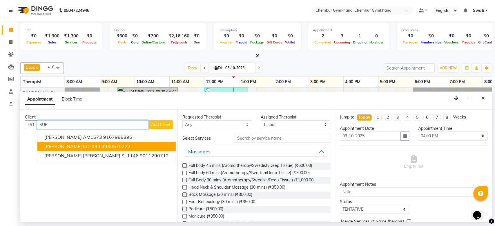
click at [110, 146] on ngb-highlight "9930570222" at bounding box center [116, 147] width 29 height 6
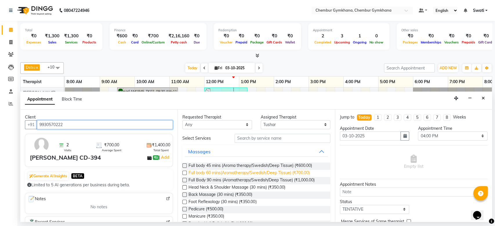
type input "9930570222"
click at [193, 176] on span "Full body 60 mins(Aromatherapy/Swedish/Deep Tissue) (₹700.00)" at bounding box center [249, 173] width 121 height 7
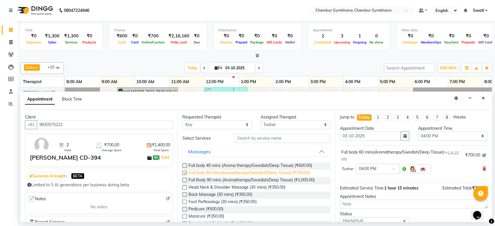
checkbox input "false"
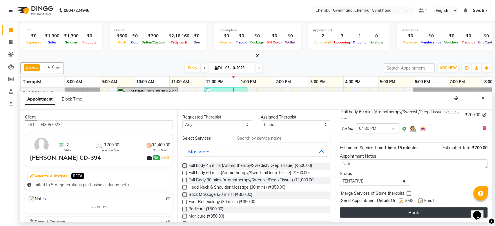
click at [367, 211] on button "Book" at bounding box center [414, 212] width 148 height 10
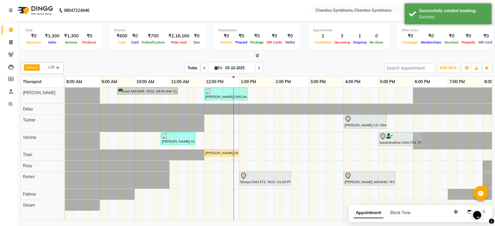
click at [188, 67] on span "Today" at bounding box center [192, 68] width 15 height 9
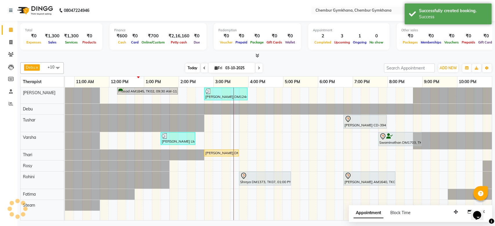
scroll to position [0, 95]
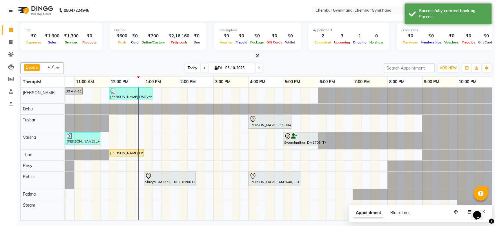
click at [190, 68] on span "Today" at bounding box center [192, 68] width 15 height 9
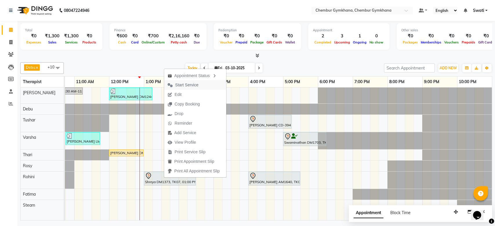
click at [180, 85] on span "Start Service" at bounding box center [186, 85] width 23 height 6
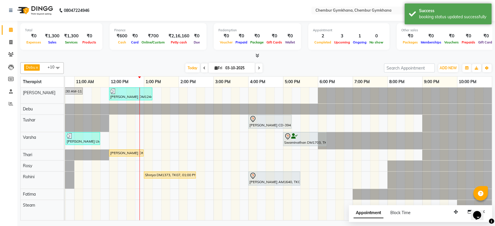
click at [189, 73] on div "Debu x Tushar x Rosy x Fatima x Thari x [PERSON_NAME] x Steam x [PERSON_NAME] x…" at bounding box center [256, 68] width 472 height 12
click at [189, 69] on span "Today" at bounding box center [192, 68] width 15 height 9
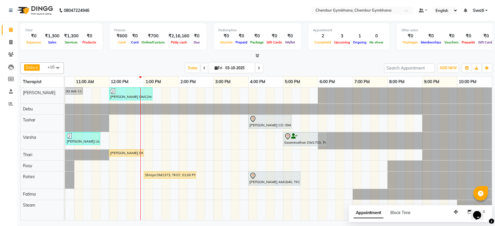
click at [259, 66] on icon at bounding box center [259, 67] width 2 height 3
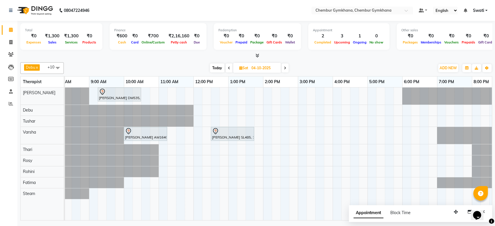
scroll to position [0, 12]
click at [230, 66] on span at bounding box center [229, 68] width 7 height 9
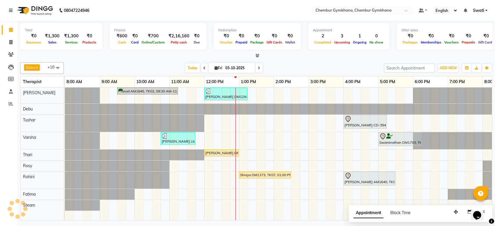
scroll to position [0, 95]
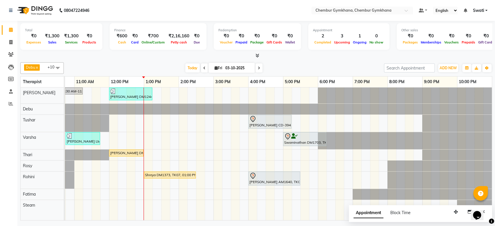
click at [205, 67] on span at bounding box center [204, 68] width 7 height 9
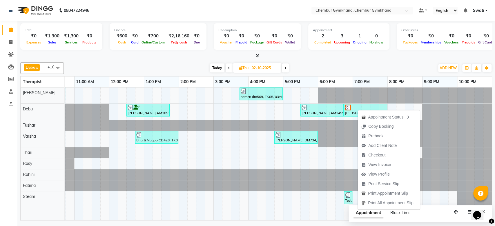
click at [365, 61] on div "Debu x Tushar x Rosy x Fatima x Thari x [PERSON_NAME] x Steam x [PERSON_NAME] x…" at bounding box center [256, 140] width 472 height 161
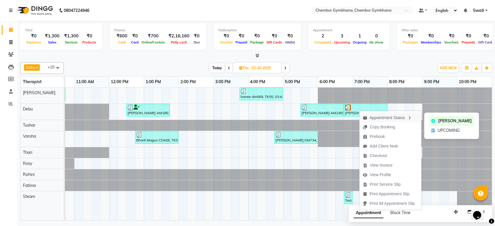
click at [381, 118] on div "Appointment Status" at bounding box center [390, 118] width 62 height 10
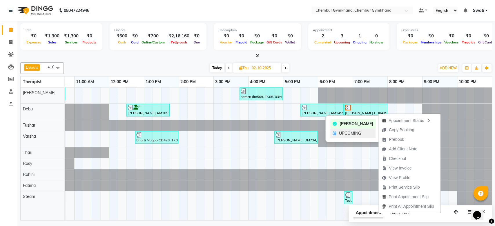
click at [362, 136] on div "UPCOMING" at bounding box center [352, 134] width 45 height 10
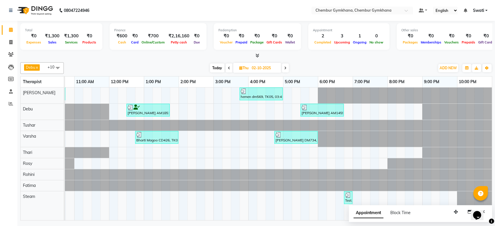
click at [283, 69] on span at bounding box center [285, 68] width 7 height 9
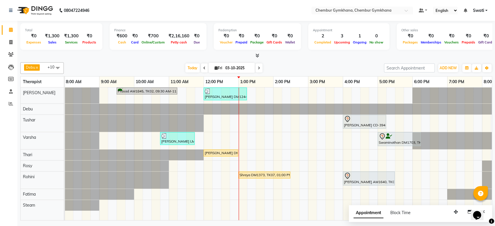
scroll to position [0, 1]
click at [204, 68] on icon at bounding box center [204, 67] width 2 height 3
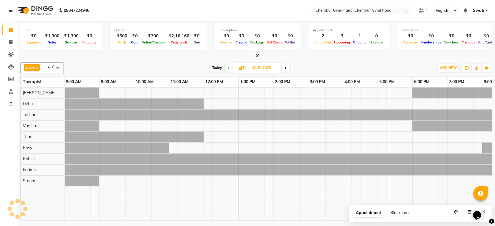
scroll to position [0, 95]
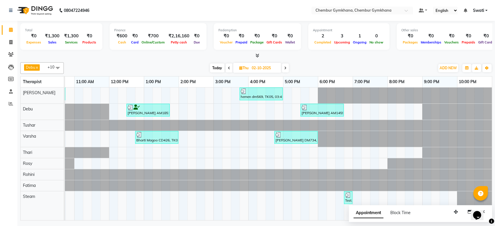
click at [284, 68] on span at bounding box center [285, 68] width 7 height 9
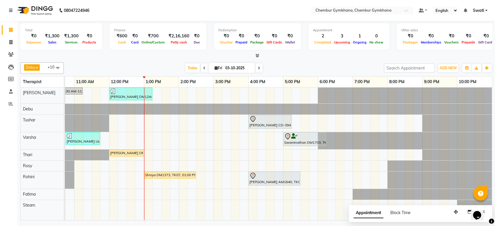
scroll to position [0, 0]
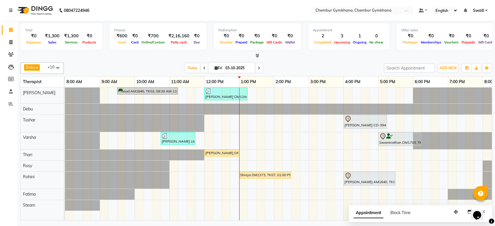
click at [205, 70] on span at bounding box center [204, 68] width 7 height 9
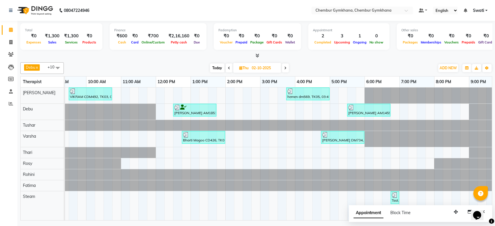
scroll to position [0, 56]
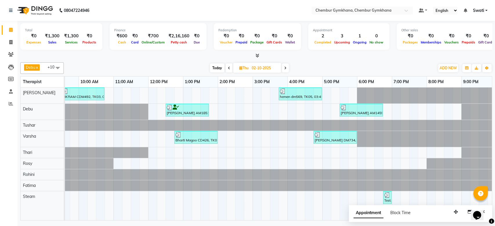
click at [287, 69] on span at bounding box center [285, 68] width 7 height 9
type input "03-10-2025"
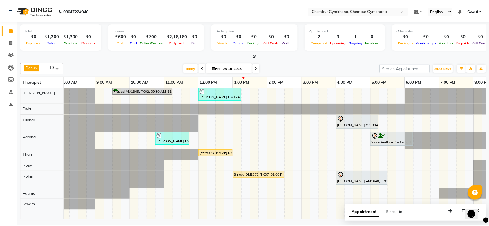
scroll to position [0, 3]
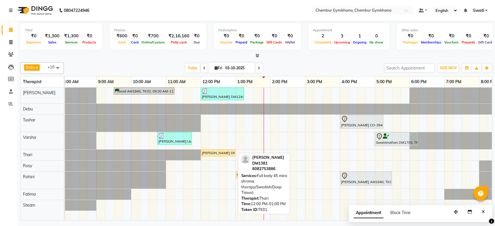
click at [217, 151] on div "[PERSON_NAME] DM1381, TK01, 12:00 PM-01:00 PM, Full body 45 mins (Aroma therapy…" at bounding box center [217, 153] width 33 height 5
select select "1"
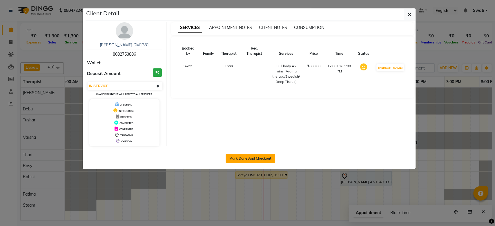
click at [256, 159] on button "Mark Done And Checkout" at bounding box center [251, 158] width 50 height 9
select select "8754"
select select "service"
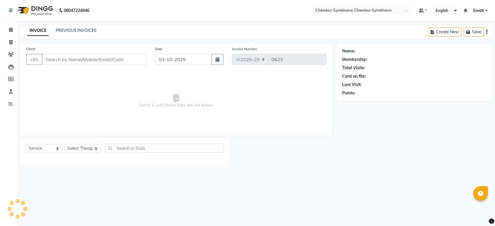
type input "8082753886"
select select "91959"
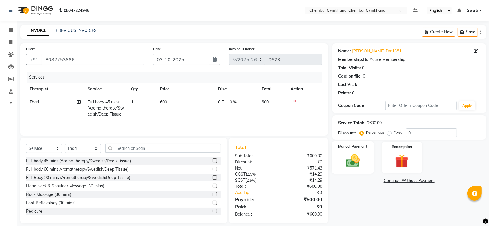
click at [363, 164] on img at bounding box center [352, 161] width 23 height 16
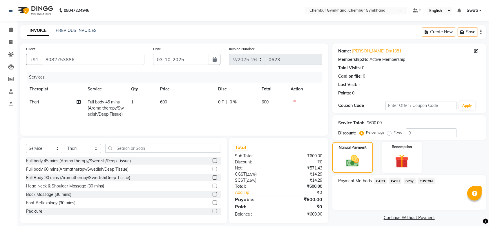
click at [395, 180] on span "CASH" at bounding box center [395, 181] width 12 height 7
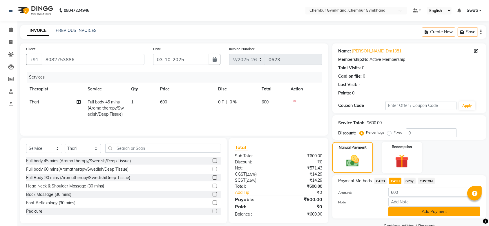
click at [408, 209] on button "Add Payment" at bounding box center [434, 211] width 92 height 9
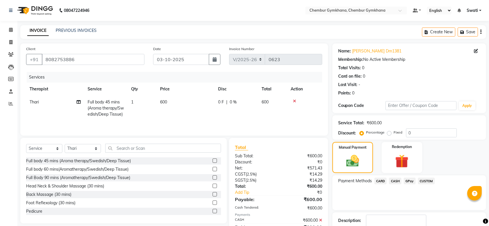
scroll to position [37, 0]
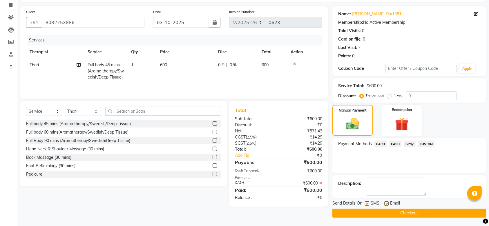
click at [402, 213] on button "Checkout" at bounding box center [409, 213] width 154 height 9
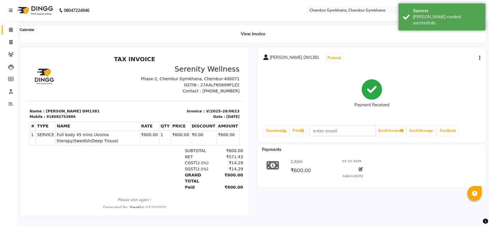
click at [11, 29] on icon at bounding box center [11, 30] width 4 height 4
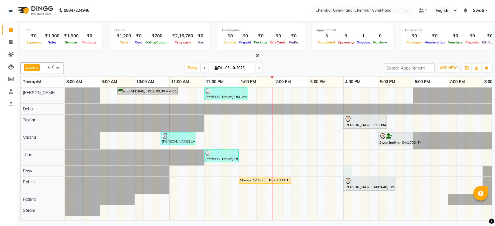
click at [347, 171] on div "Prasad AM1845, TK02, 09:30 AM-11:15 AM, Full Body 90 mins (Aromatherapy/Swedish…" at bounding box center [326, 154] width 522 height 133
select select "92163"
select select "tentative"
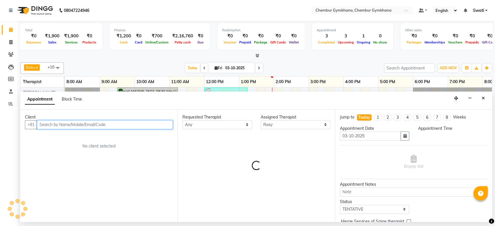
select select "960"
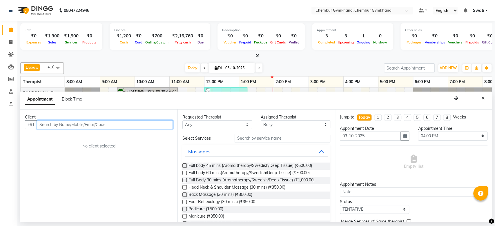
click at [103, 126] on input "text" at bounding box center [105, 124] width 136 height 9
click at [185, 181] on label at bounding box center [184, 180] width 4 height 4
click at [185, 181] on input "checkbox" at bounding box center [184, 181] width 4 height 4
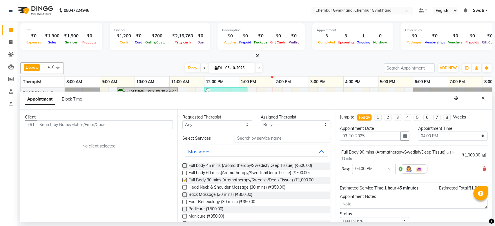
checkbox input "false"
click at [116, 129] on input "text" at bounding box center [105, 124] width 136 height 9
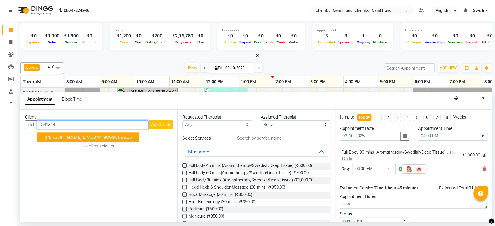
click at [103, 138] on ngb-highlight "9869059915" at bounding box center [117, 137] width 29 height 6
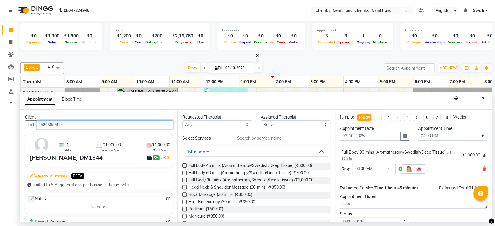
scroll to position [40, 0]
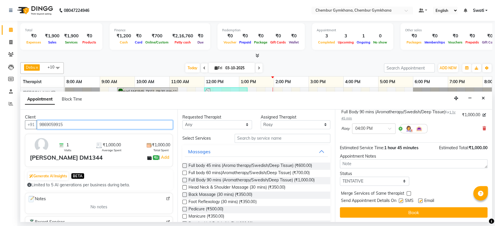
type input "9869059915"
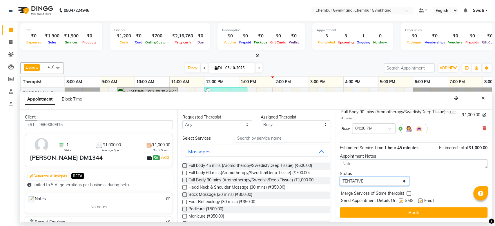
click at [386, 182] on select "Select TENTATIVE CONFIRM CHECK-IN UPCOMING" at bounding box center [375, 181] width 70 height 9
select select "upcoming"
click at [340, 177] on select "Select TENTATIVE CONFIRM CHECK-IN UPCOMING" at bounding box center [375, 181] width 70 height 9
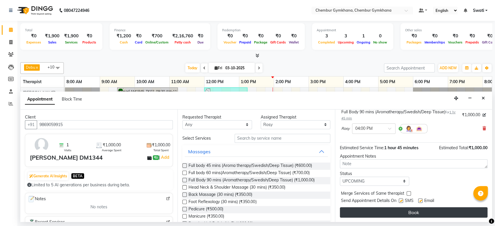
click at [395, 214] on button "Book" at bounding box center [414, 212] width 148 height 10
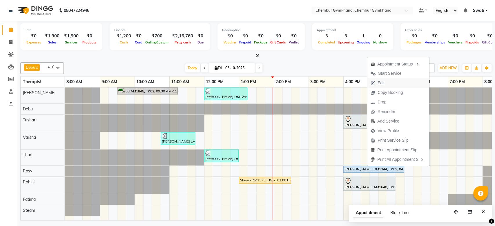
click at [396, 84] on button "Edit" at bounding box center [398, 83] width 62 height 10
select select "tentative"
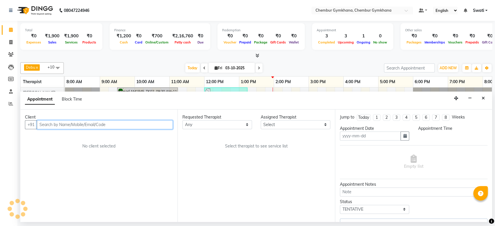
type input "03-10-2025"
select select "upcoming"
select select "92163"
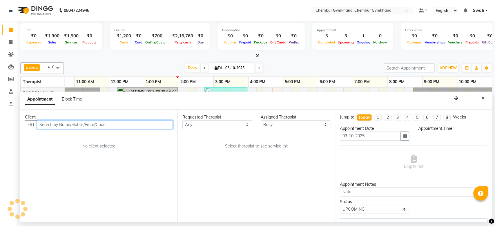
scroll to position [0, 95]
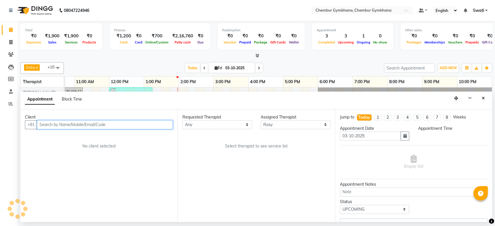
select select "960"
select select "4397"
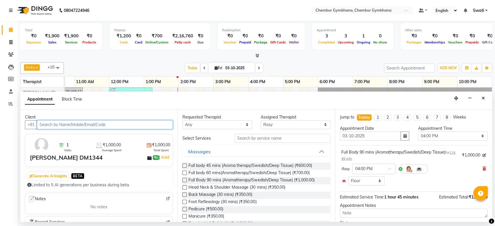
scroll to position [32, 0]
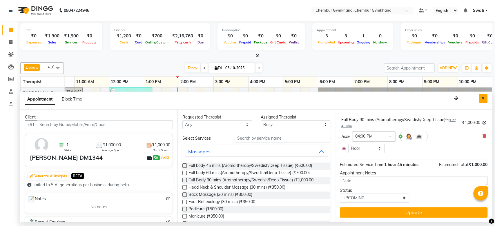
click at [483, 94] on button "Close" at bounding box center [483, 98] width 8 height 9
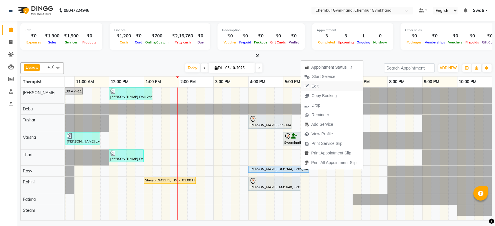
click at [335, 86] on button "Edit" at bounding box center [332, 87] width 62 height 10
select select "tentative"
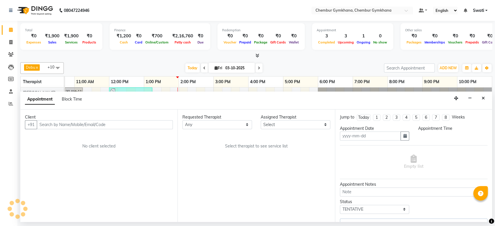
type input "03-10-2025"
select select "upcoming"
select select "960"
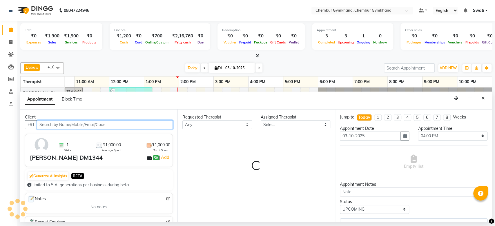
select select "92163"
select select "4397"
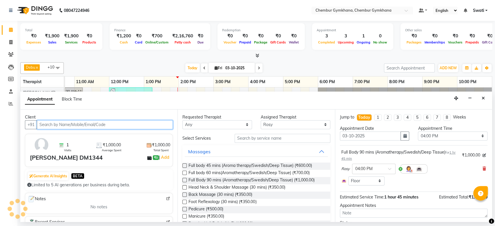
scroll to position [0, 95]
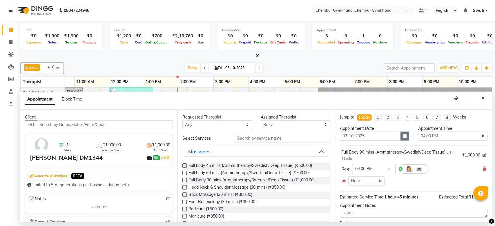
click at [401, 139] on button "button" at bounding box center [405, 136] width 9 height 9
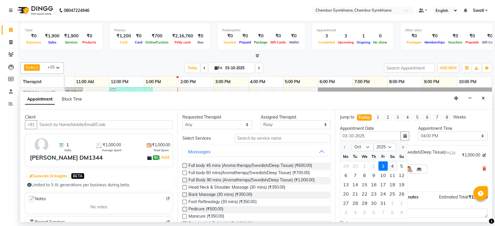
click at [389, 169] on div "4" at bounding box center [392, 165] width 9 height 9
type input "04-10-2025"
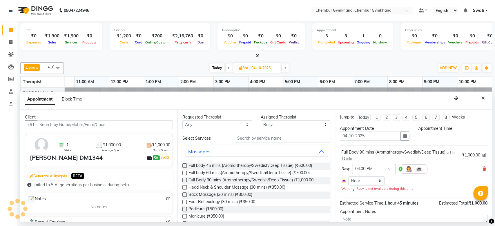
select select "960"
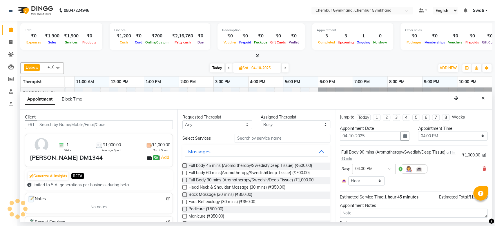
scroll to position [32, 0]
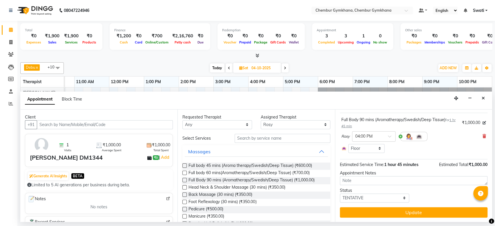
click at [366, 218] on div "Jump to [DATE] 1 2 3 4 5 6 7 8 Weeks Appointment Date [DATE] Appointment Time S…" at bounding box center [413, 166] width 157 height 113
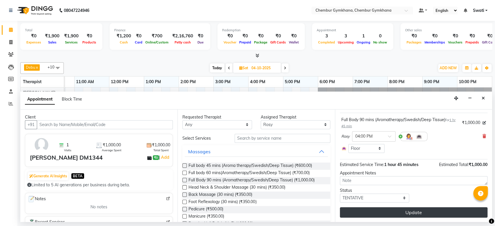
click at [364, 208] on button "Update" at bounding box center [414, 212] width 148 height 10
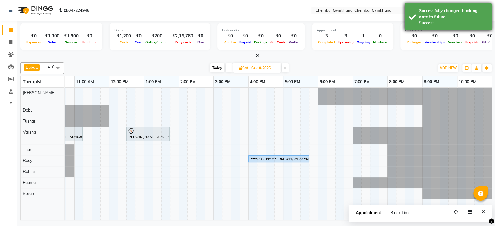
click at [487, 7] on div "Successfully changed booking date to future Success" at bounding box center [448, 16] width 87 height 27
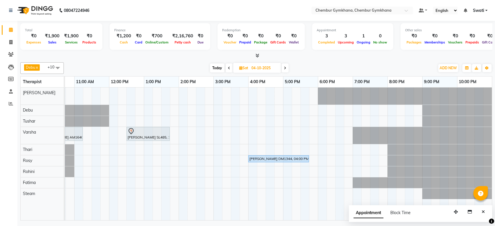
click at [478, 11] on span "Swati" at bounding box center [478, 11] width 11 height 6
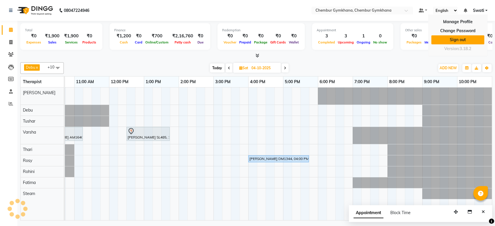
click at [457, 36] on link "Sign out" at bounding box center [457, 39] width 53 height 9
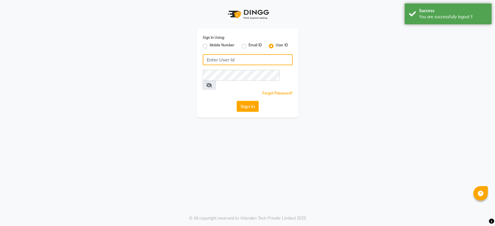
type input "8268937747"
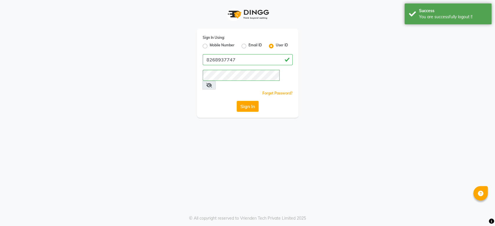
click at [223, 45] on label "Mobile Number" at bounding box center [222, 46] width 25 height 7
click at [214, 45] on input "Mobile Number" at bounding box center [212, 45] width 4 height 4
radio input "true"
radio input "false"
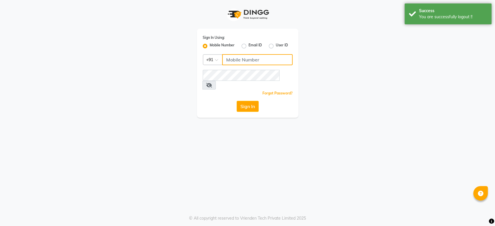
click at [240, 63] on input "Username" at bounding box center [257, 59] width 70 height 11
type input "7900180944"
click at [256, 103] on button "Sign In" at bounding box center [248, 106] width 22 height 11
